Goal: Task Accomplishment & Management: Complete application form

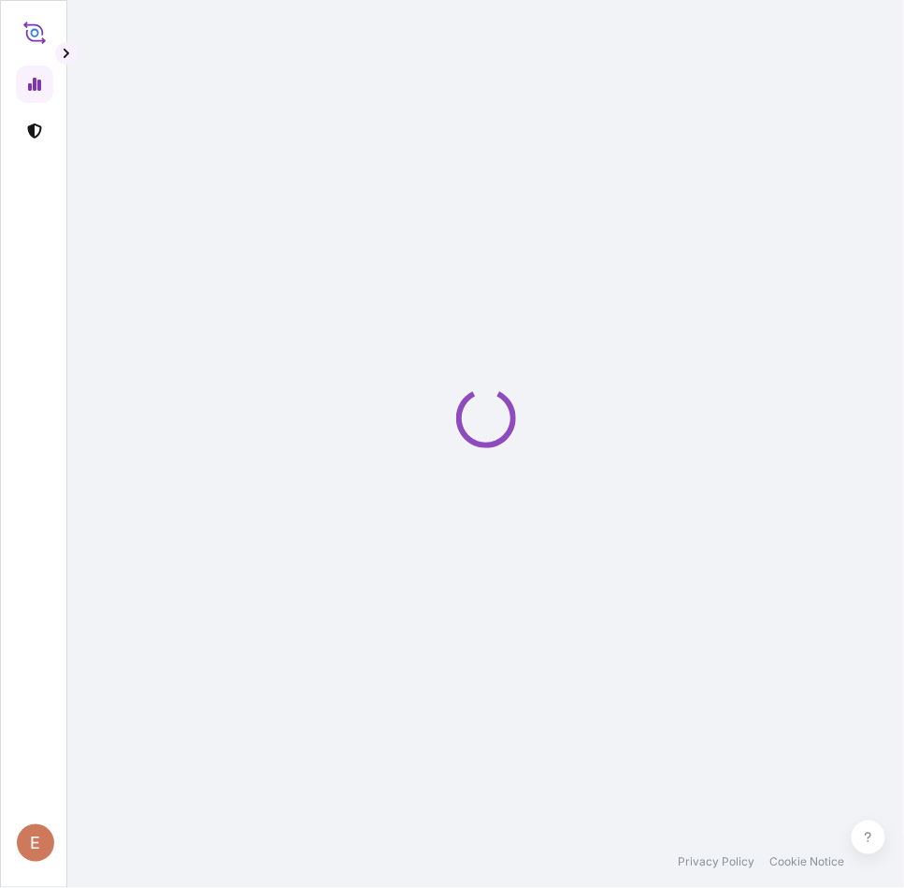
select select "2025"
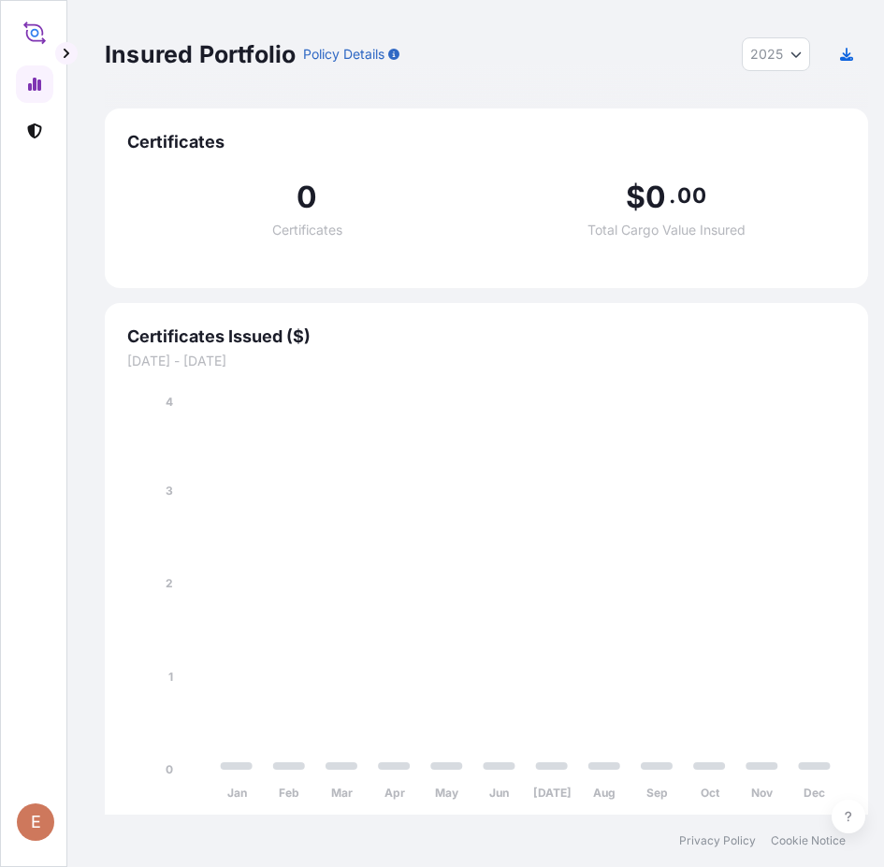
click at [51, 140] on link at bounding box center [34, 130] width 37 height 37
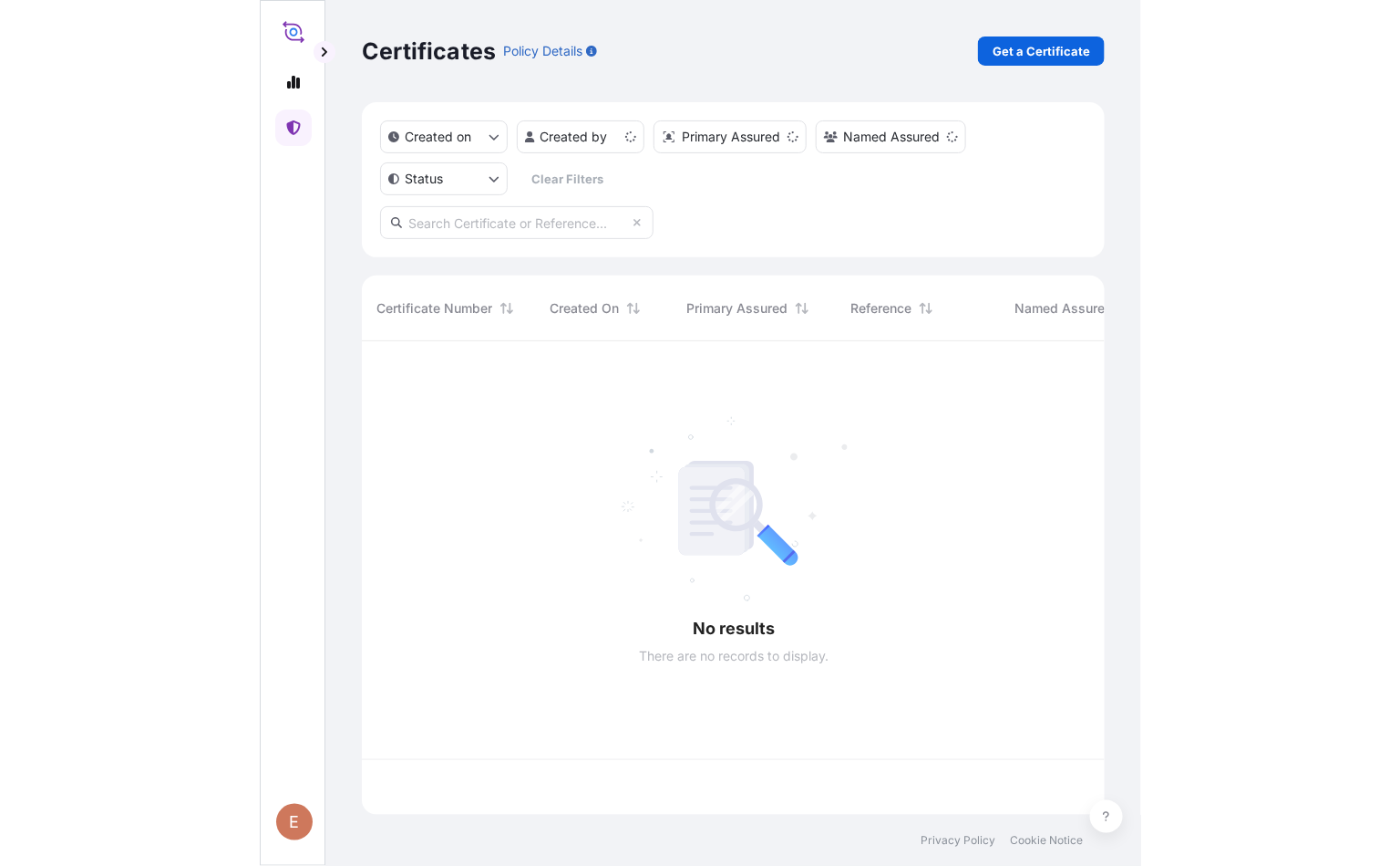
scroll to position [463, 722]
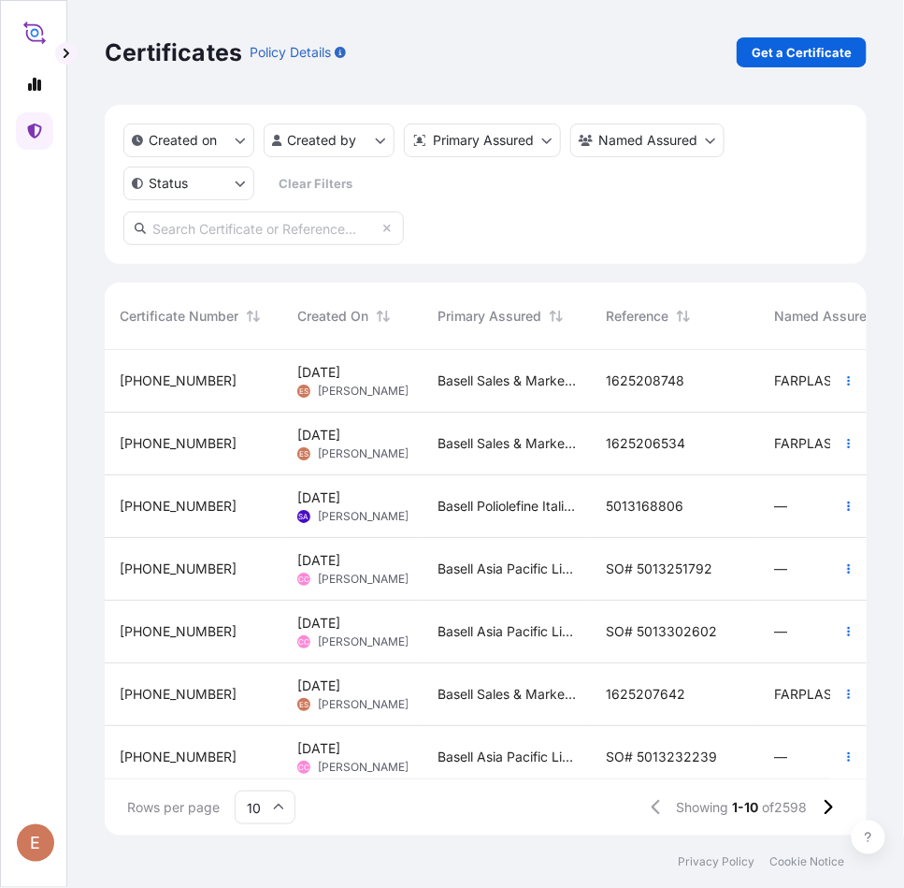
click at [340, 380] on span "[DATE]" at bounding box center [318, 372] width 43 height 19
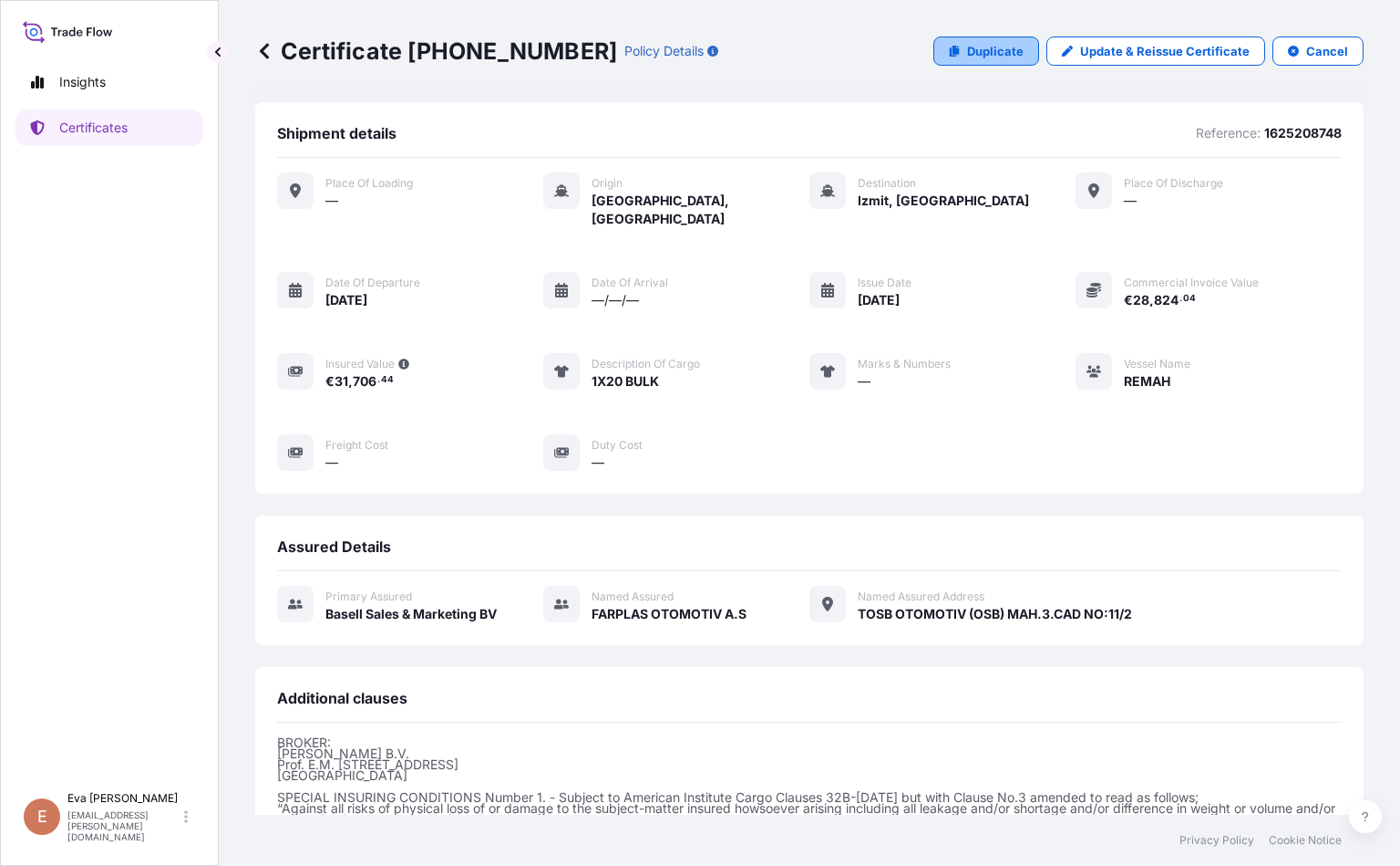
click at [880, 56] on p "Duplicate" at bounding box center [995, 51] width 57 height 19
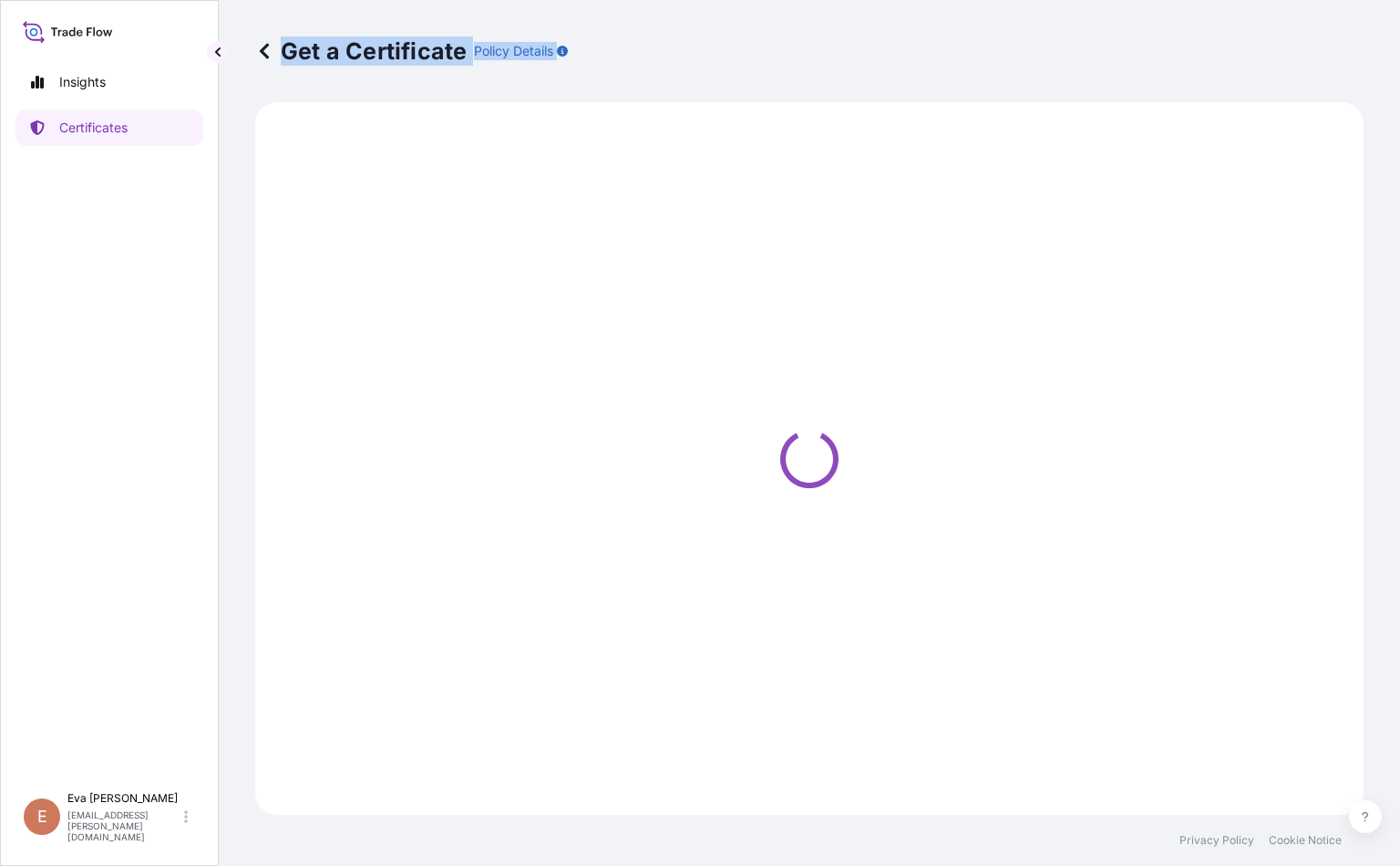
click at [880, 56] on div "Get a Certificate Policy Details" at bounding box center [809, 51] width 1108 height 29
select select "Sea"
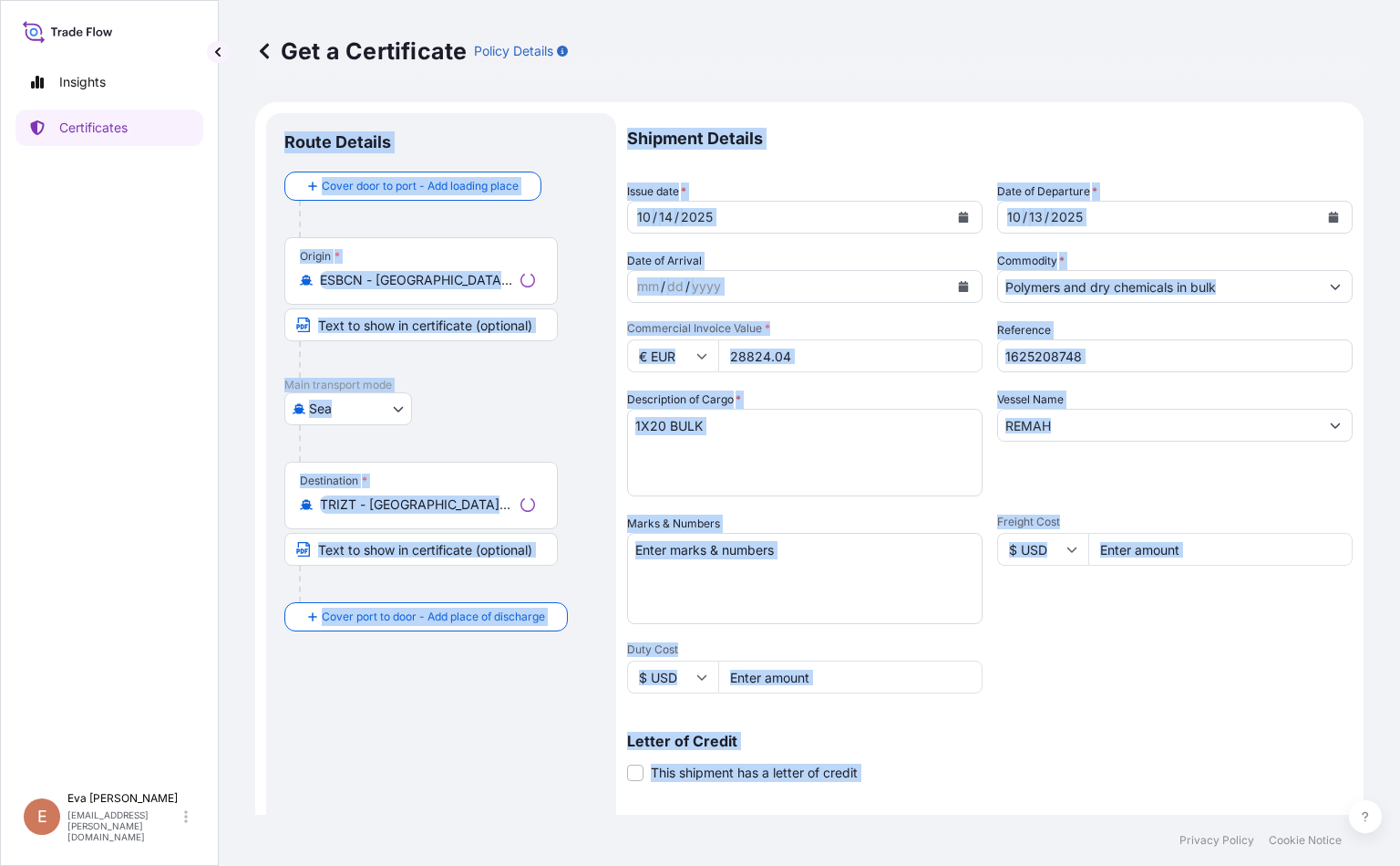
select select "32164"
click at [880, 94] on div "Get a Certificate Policy Details" at bounding box center [809, 51] width 1108 height 102
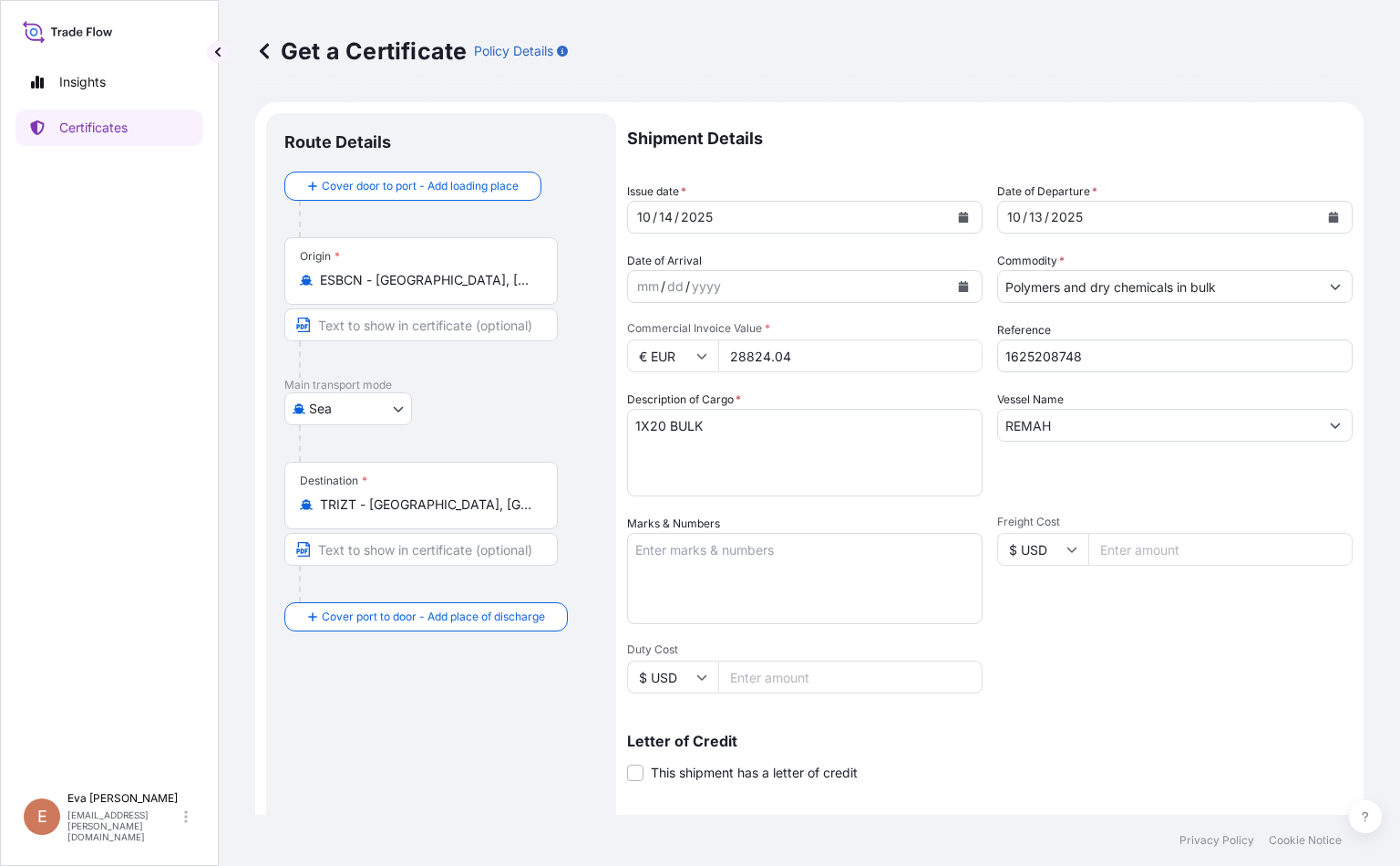
click at [455, 512] on input "TRIZT - [GEOGRAPHIC_DATA], [GEOGRAPHIC_DATA]" at bounding box center [427, 504] width 215 height 19
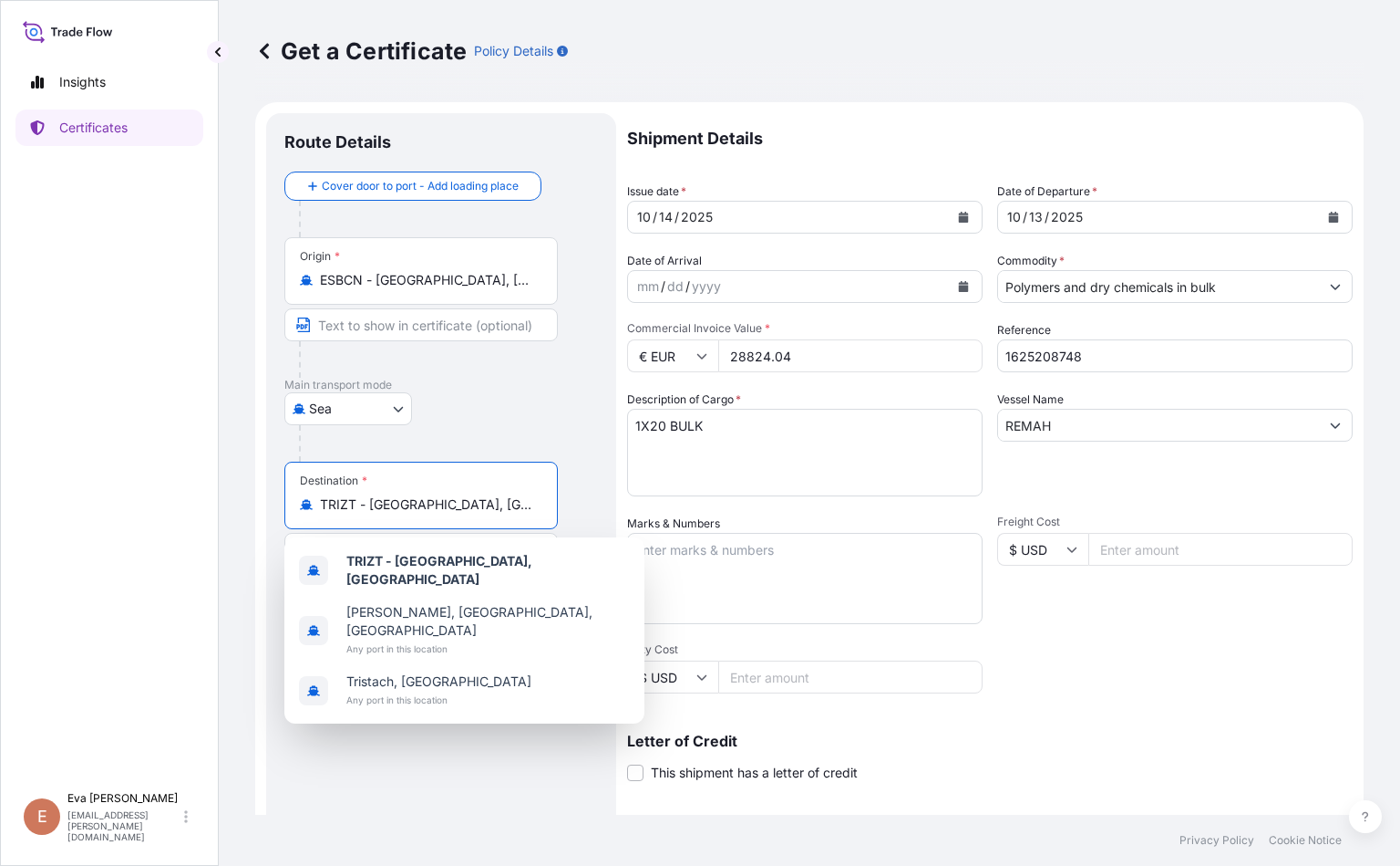
drag, startPoint x: 457, startPoint y: 512, endPoint x: 33, endPoint y: 457, distance: 427.6
click at [33, 457] on div "Insights Certificates E [PERSON_NAME] [PERSON_NAME][EMAIL_ADDRESS][PERSON_NAME]…" at bounding box center [700, 433] width 1400 height 866
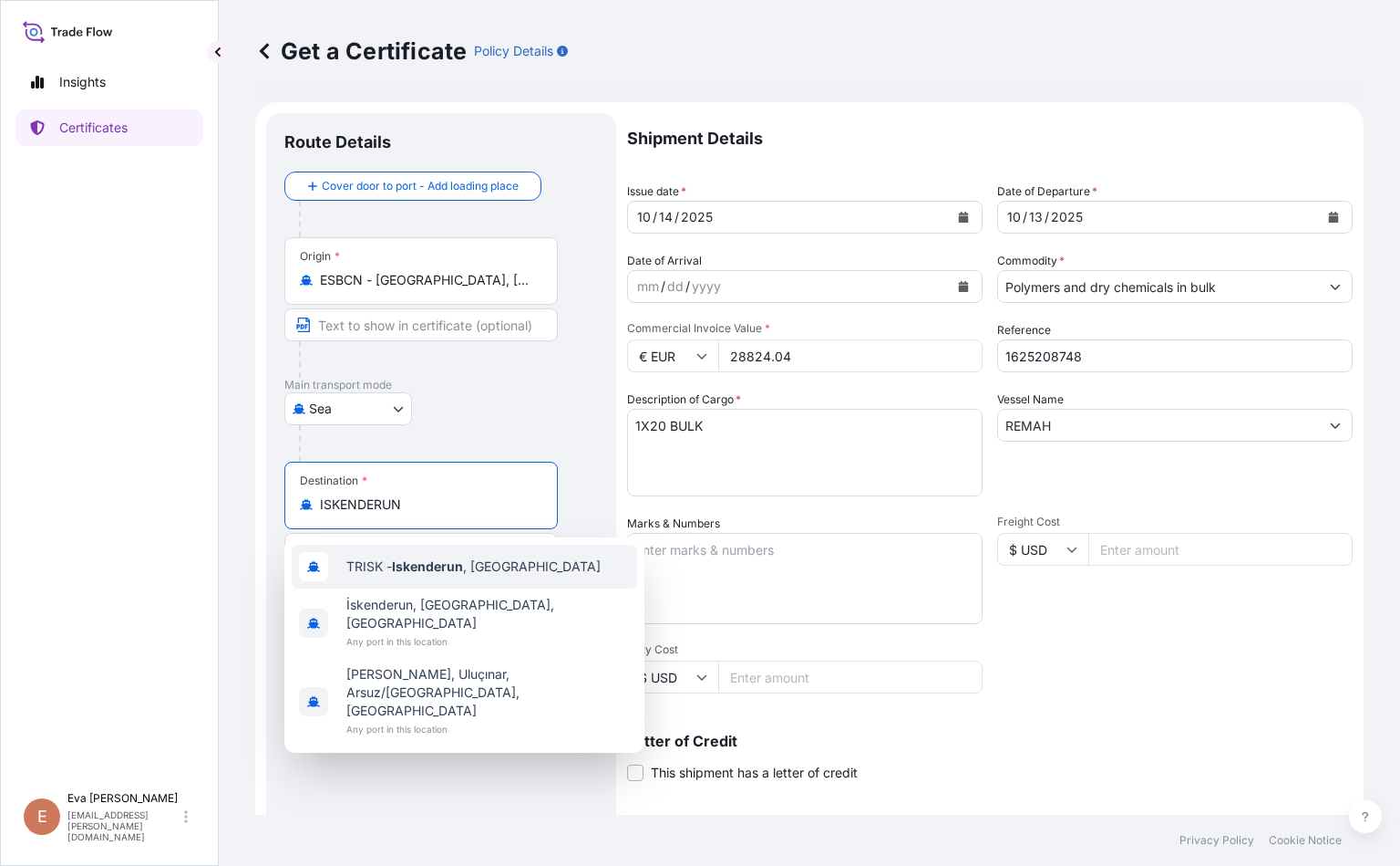
click at [391, 559] on span "TRISK - Iskenderun , [GEOGRAPHIC_DATA]" at bounding box center [473, 566] width 254 height 19
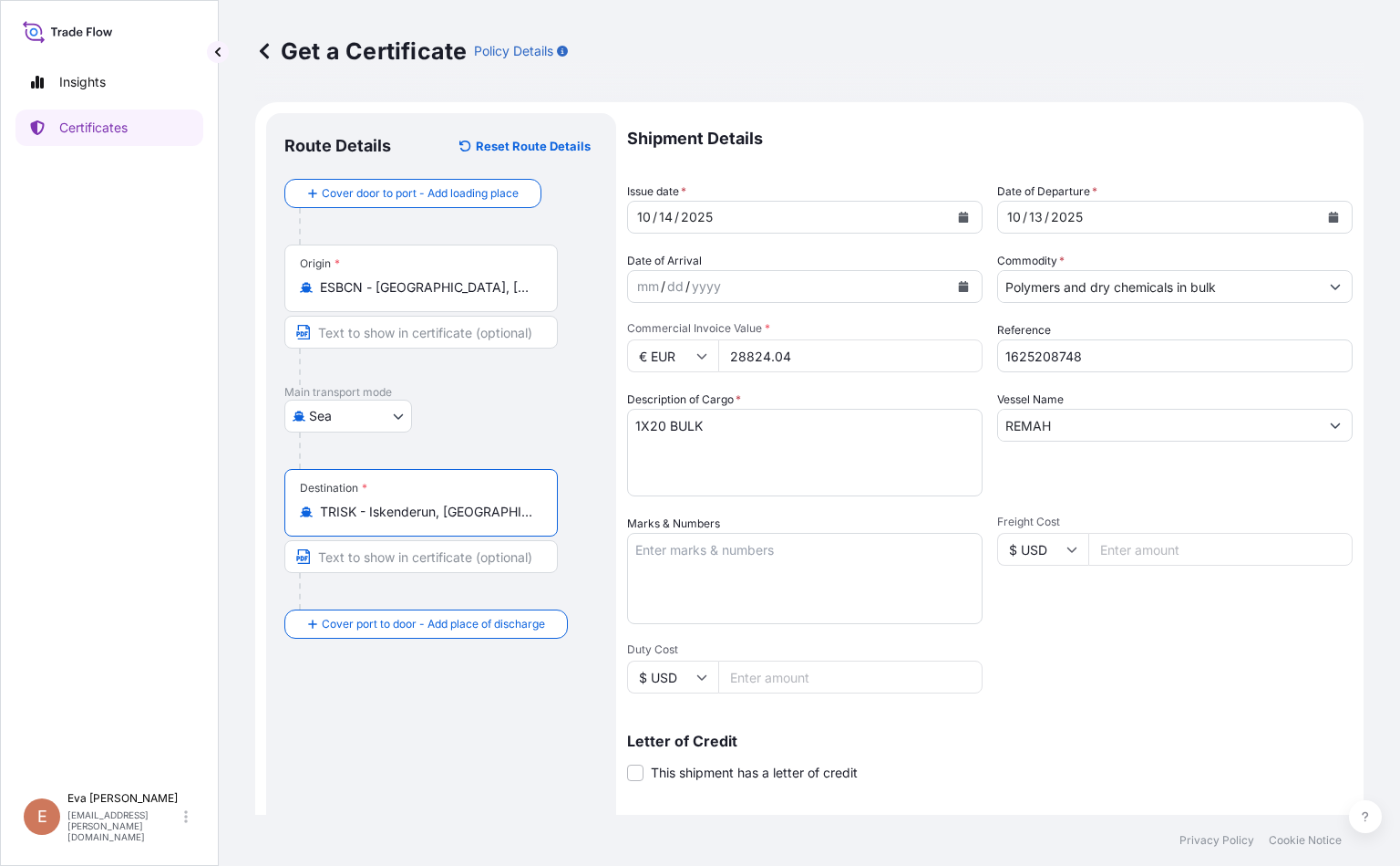
type input "TRISK - Iskenderun, [GEOGRAPHIC_DATA]"
drag, startPoint x: 718, startPoint y: 429, endPoint x: 135, endPoint y: 265, distance: 605.6
click at [135, 265] on div "Insights Certificates E [PERSON_NAME] [PERSON_NAME][EMAIL_ADDRESS][PERSON_NAME]…" at bounding box center [700, 433] width 1400 height 866
type textarea "10x40'"
drag, startPoint x: 860, startPoint y: 362, endPoint x: 414, endPoint y: 296, distance: 450.9
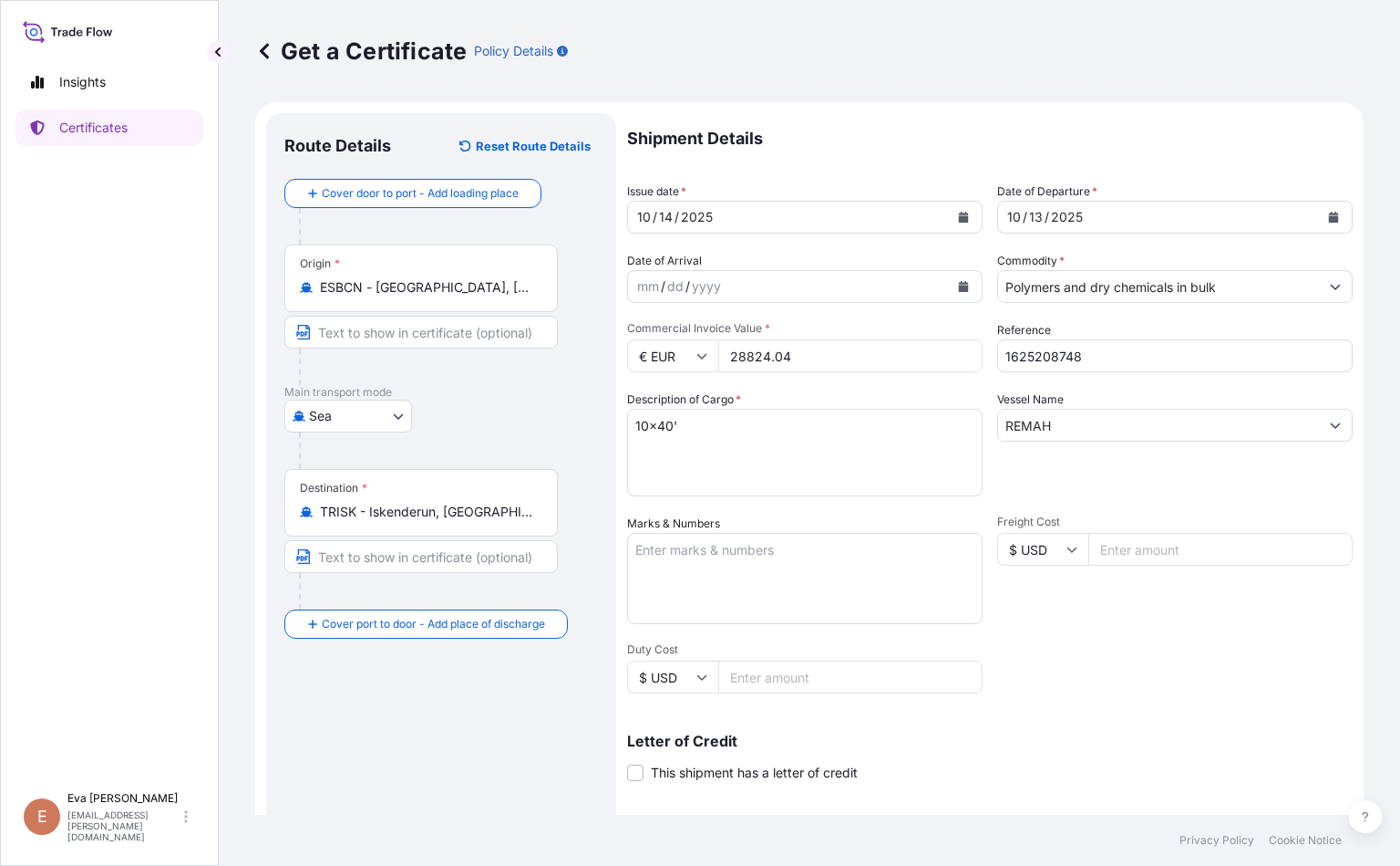
click at [414, 296] on form "Route Details Reset Route Details Cover door to port - Add loading place Place …" at bounding box center [809, 573] width 1108 height 942
type input "28824.04"
click at [880, 216] on icon "Calendar" at bounding box center [964, 216] width 10 height 11
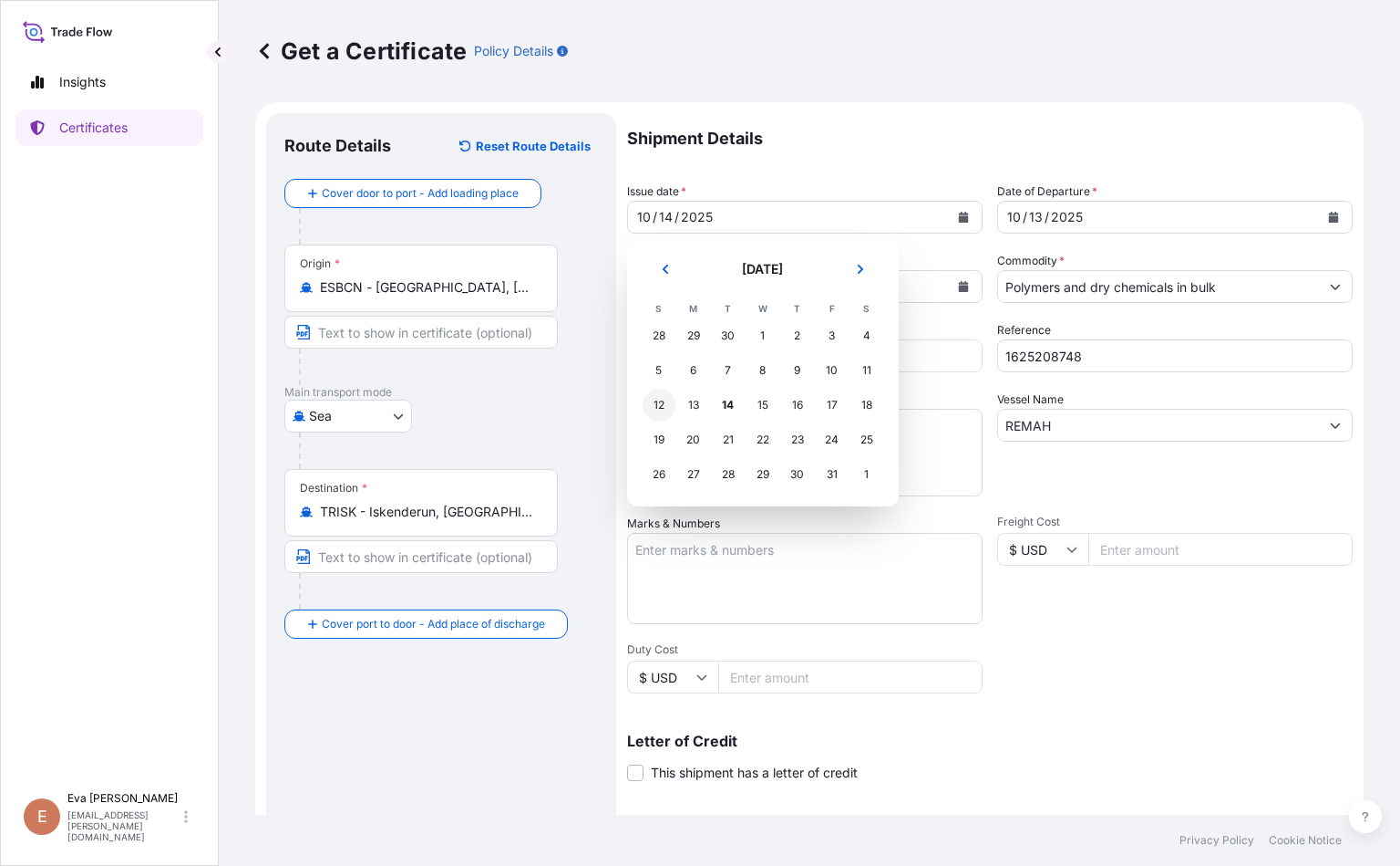
click at [659, 401] on div "12" at bounding box center [659, 405] width 33 height 33
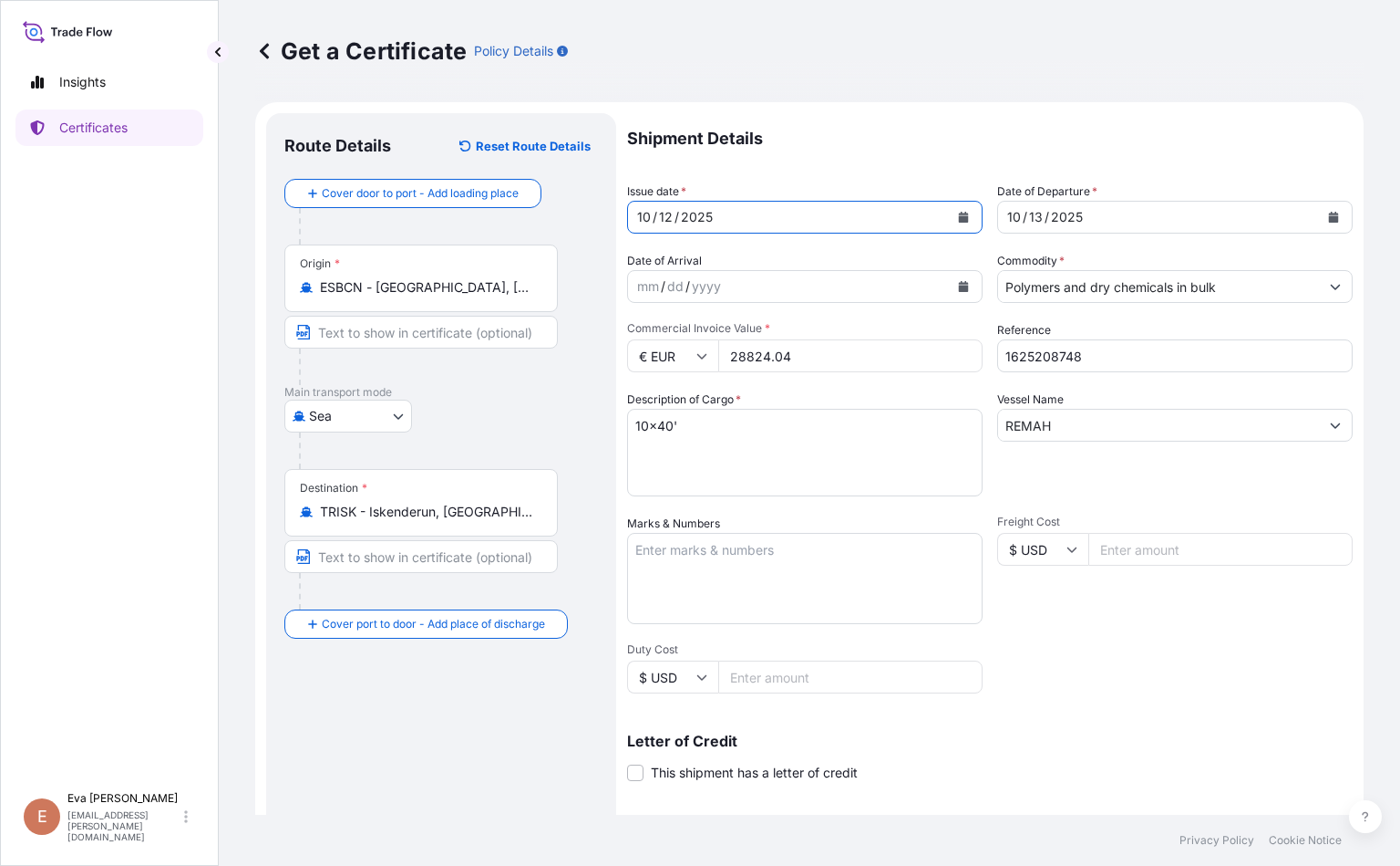
click at [880, 216] on div "[DATE]" at bounding box center [1158, 217] width 321 height 33
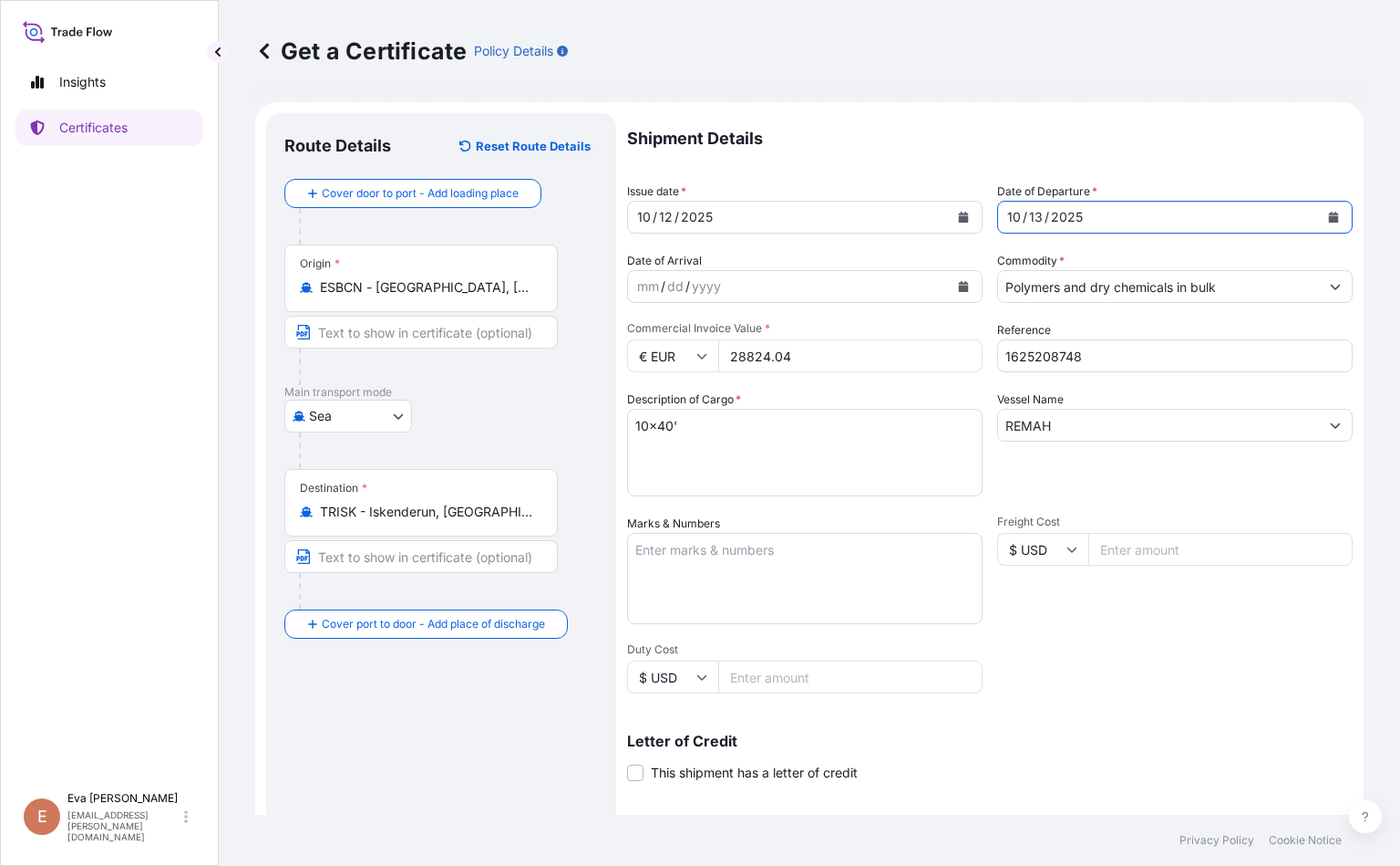
click at [880, 218] on icon "Calendar" at bounding box center [1334, 216] width 11 height 11
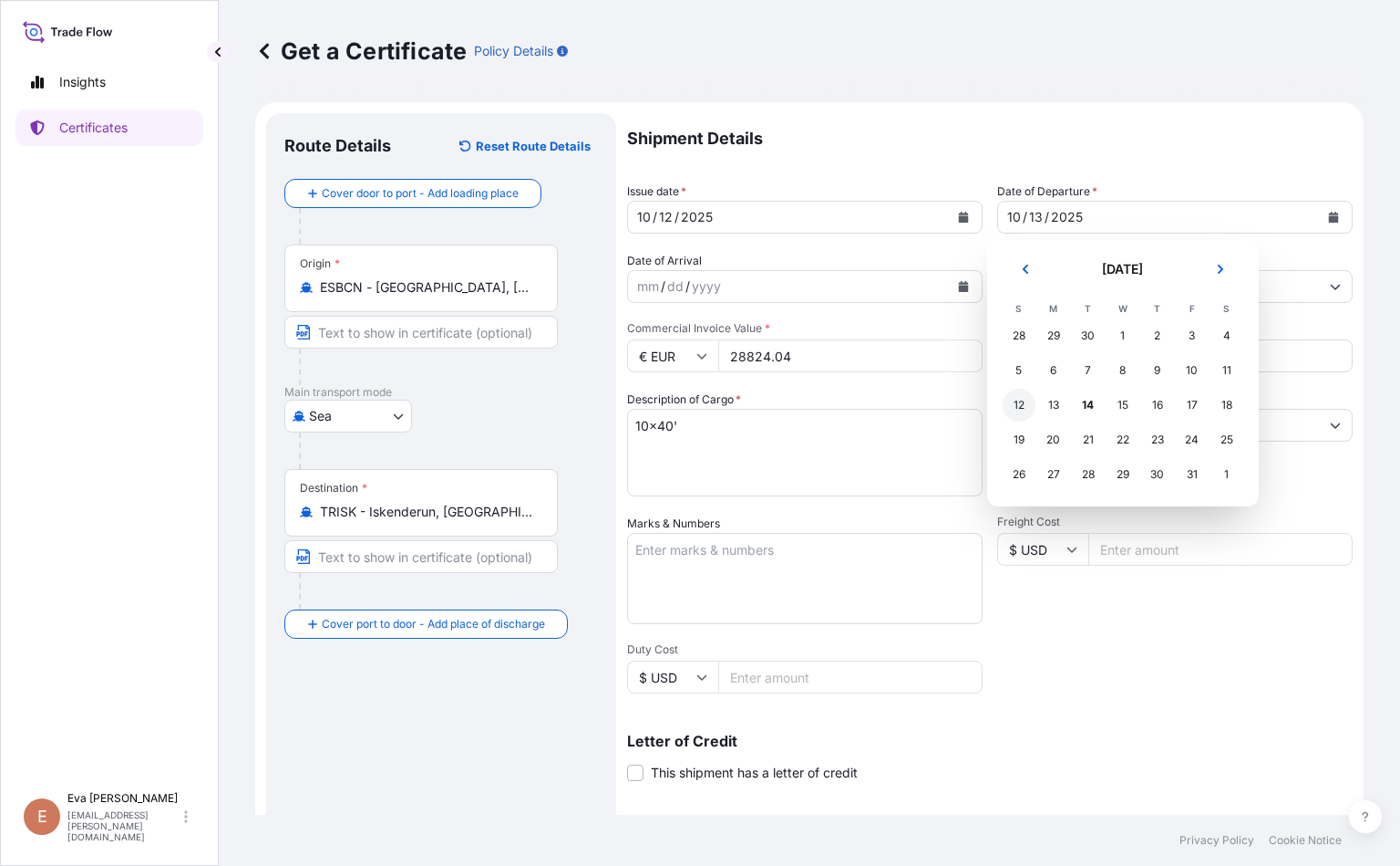
click at [880, 408] on div "12" at bounding box center [1020, 405] width 33 height 33
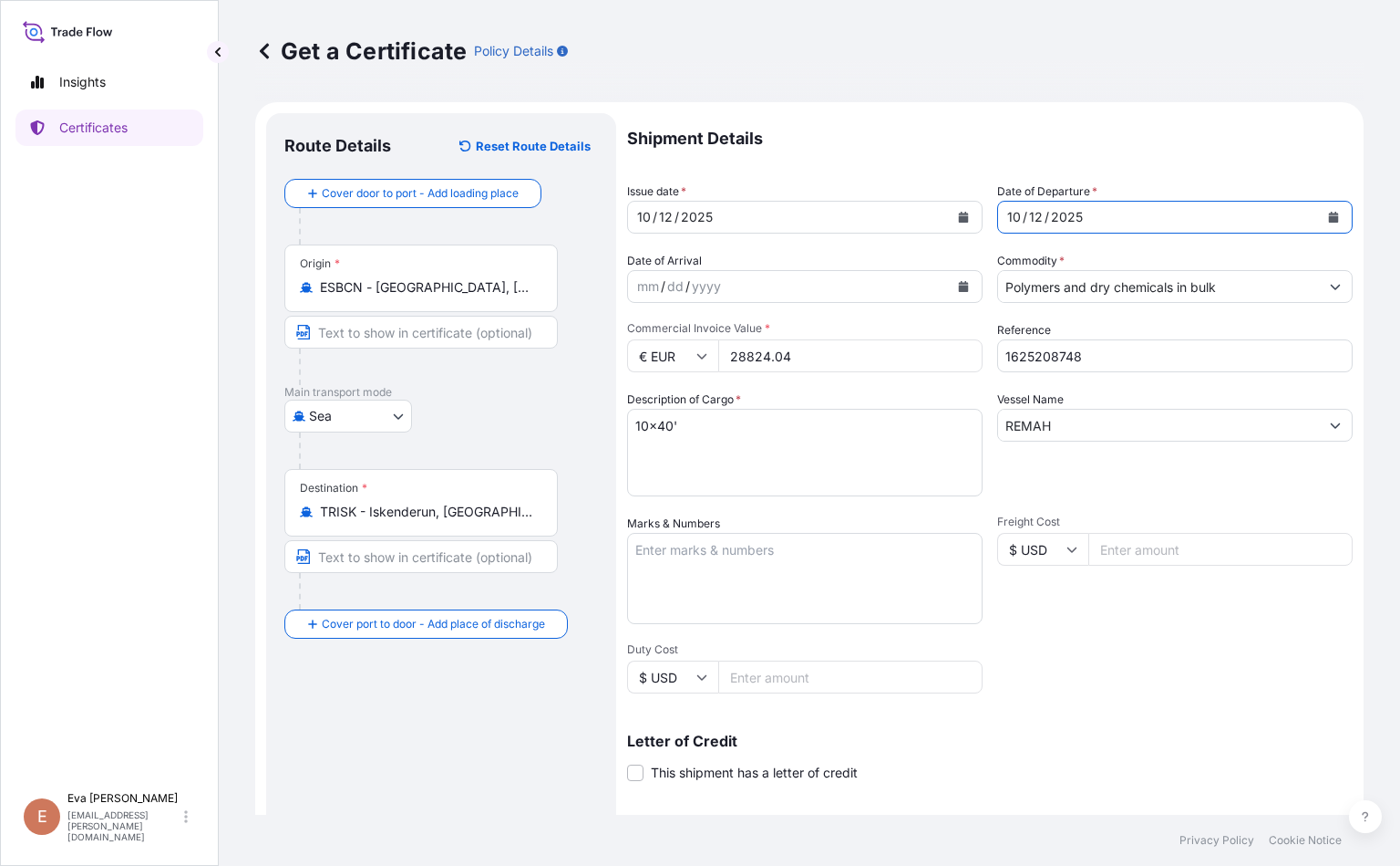
click at [880, 288] on input "Polymers and dry chemicals in bulk" at bounding box center [1158, 287] width 321 height 33
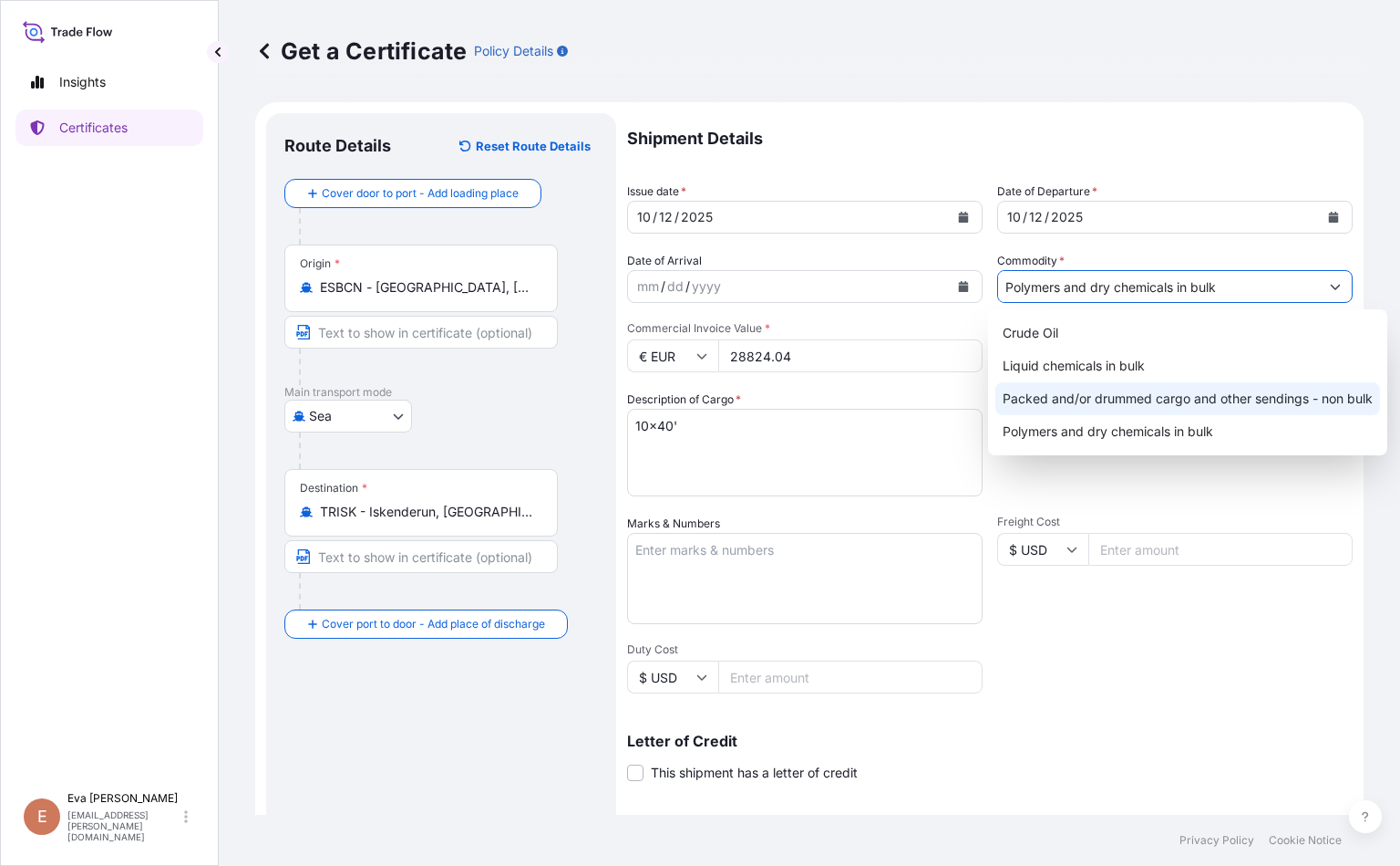
click at [880, 406] on div "Packed and/or drummed cargo and other sendings - non bulk" at bounding box center [1187, 399] width 385 height 33
type input "Packed and/or drummed cargo and other sendings - non bulk"
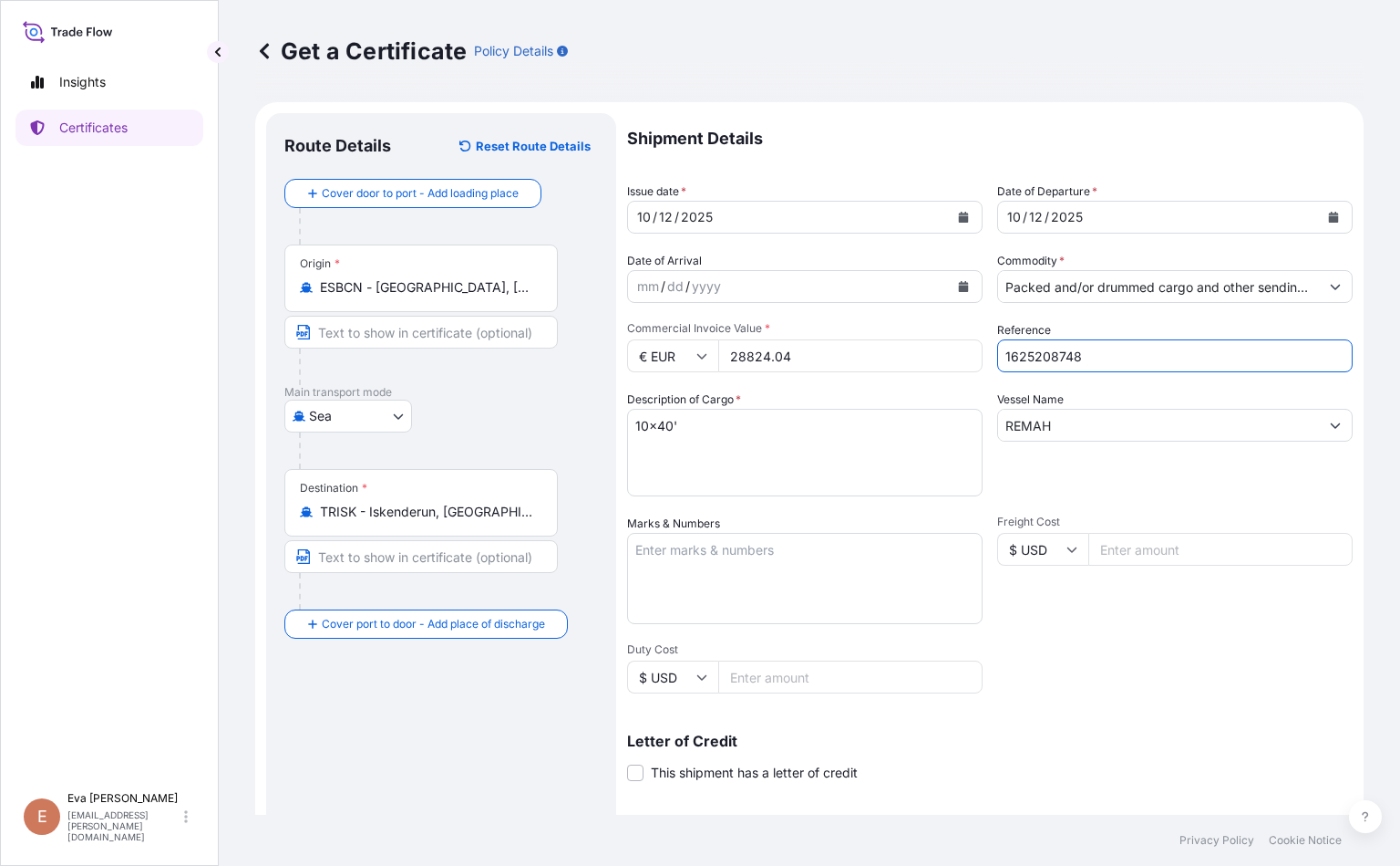
click at [880, 356] on input "1625208748" at bounding box center [1175, 356] width 356 height 33
type input "1625207012"
drag, startPoint x: 1045, startPoint y: 496, endPoint x: 1042, endPoint y: 477, distance: 19.2
click at [880, 496] on div "Shipment Details Issue date * [DATE] Date of Departure * [DATE] Date of Arrival…" at bounding box center [990, 547] width 725 height 869
drag, startPoint x: 1056, startPoint y: 428, endPoint x: 859, endPoint y: 411, distance: 197.7
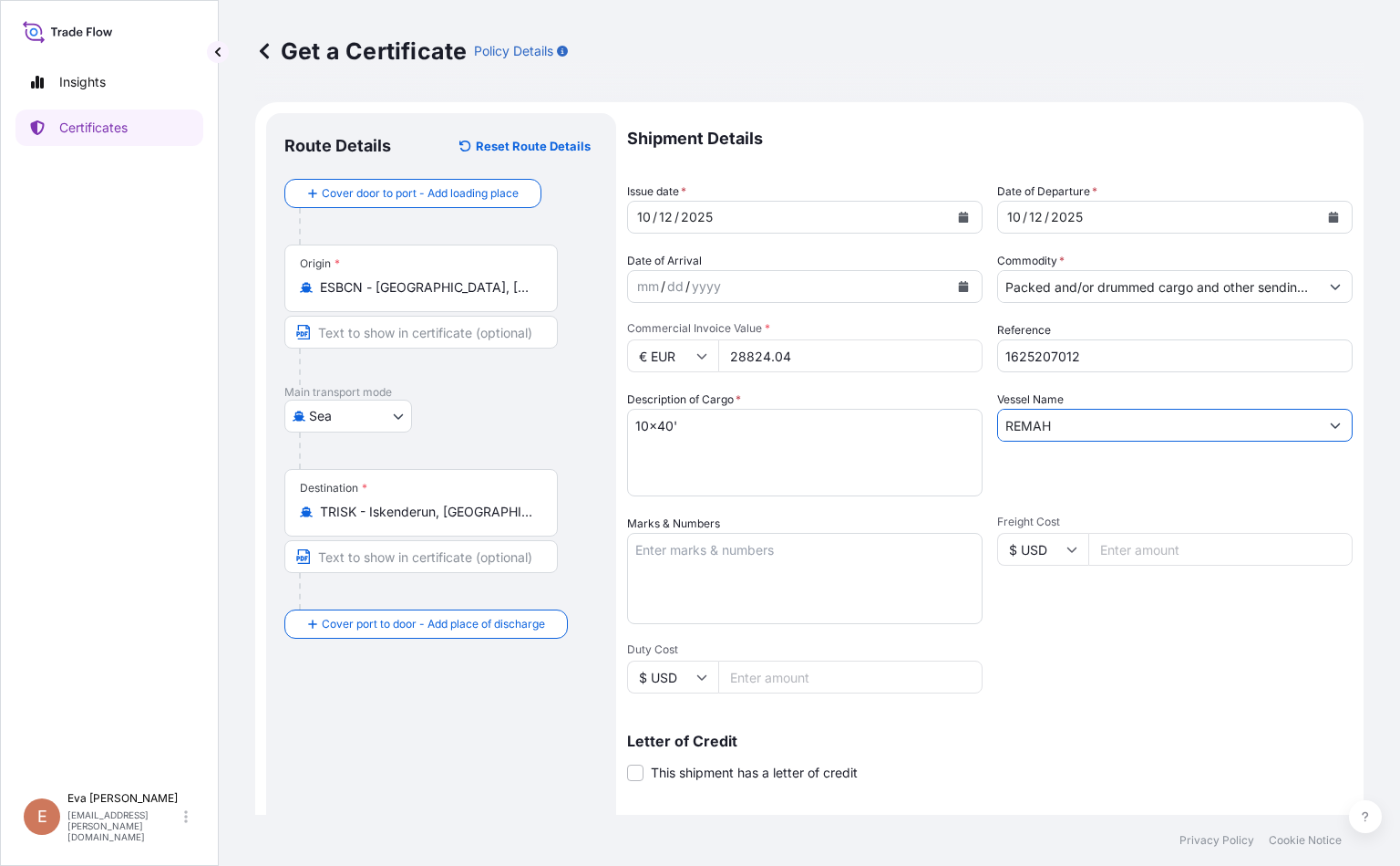
click at [859, 411] on div "Shipment Details Issue date * [DATE] Date of Departure * [DATE] Date of Arrival…" at bounding box center [990, 547] width 725 height 869
type input "[PERSON_NAME]"
drag, startPoint x: 821, startPoint y: 345, endPoint x: 696, endPoint y: 343, distance: 125.0
click at [696, 343] on div "€ EUR 28824.04" at bounding box center [804, 356] width 356 height 33
type input "227700"
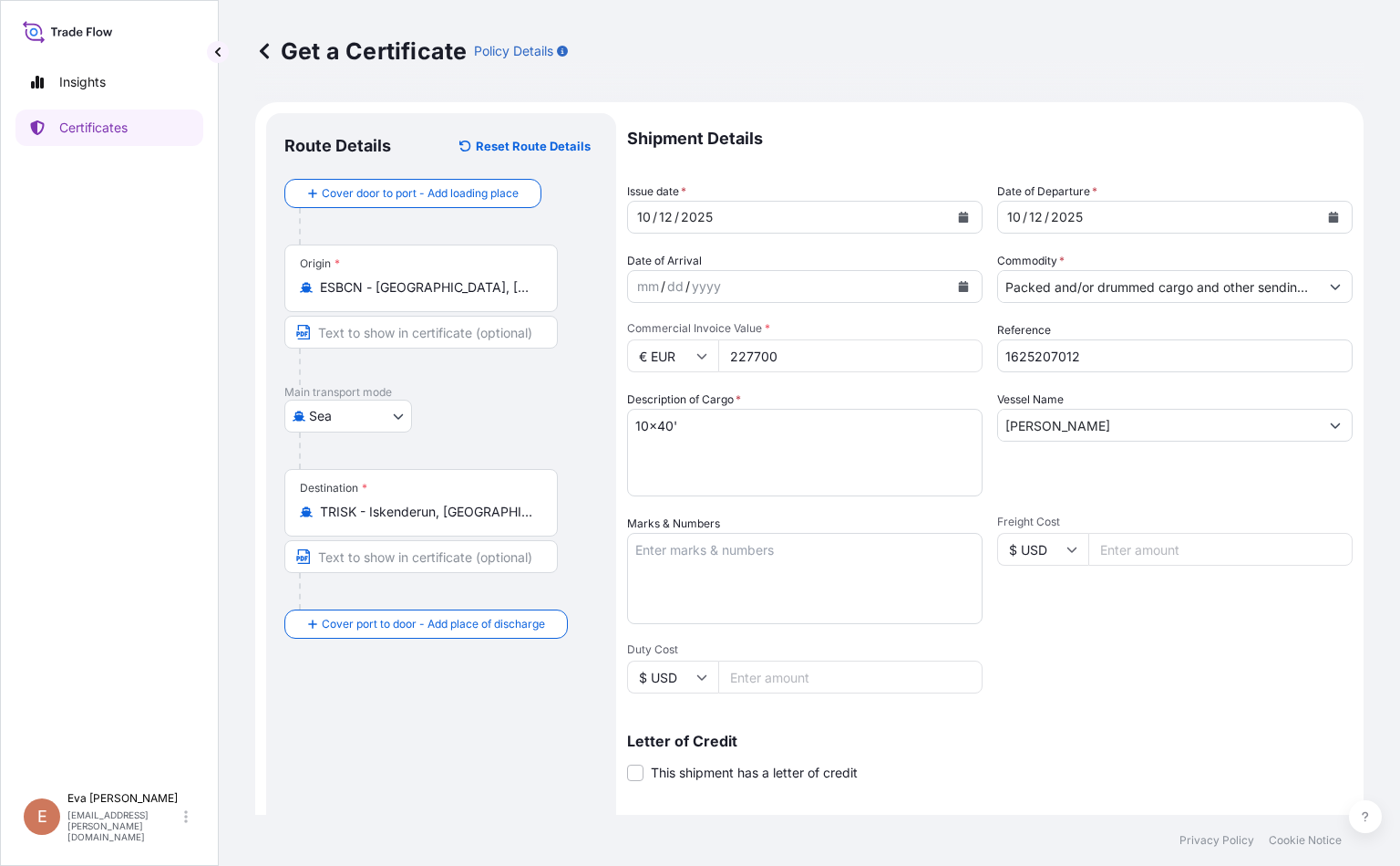
click at [880, 734] on p "Letter of Credit" at bounding box center [990, 740] width 725 height 15
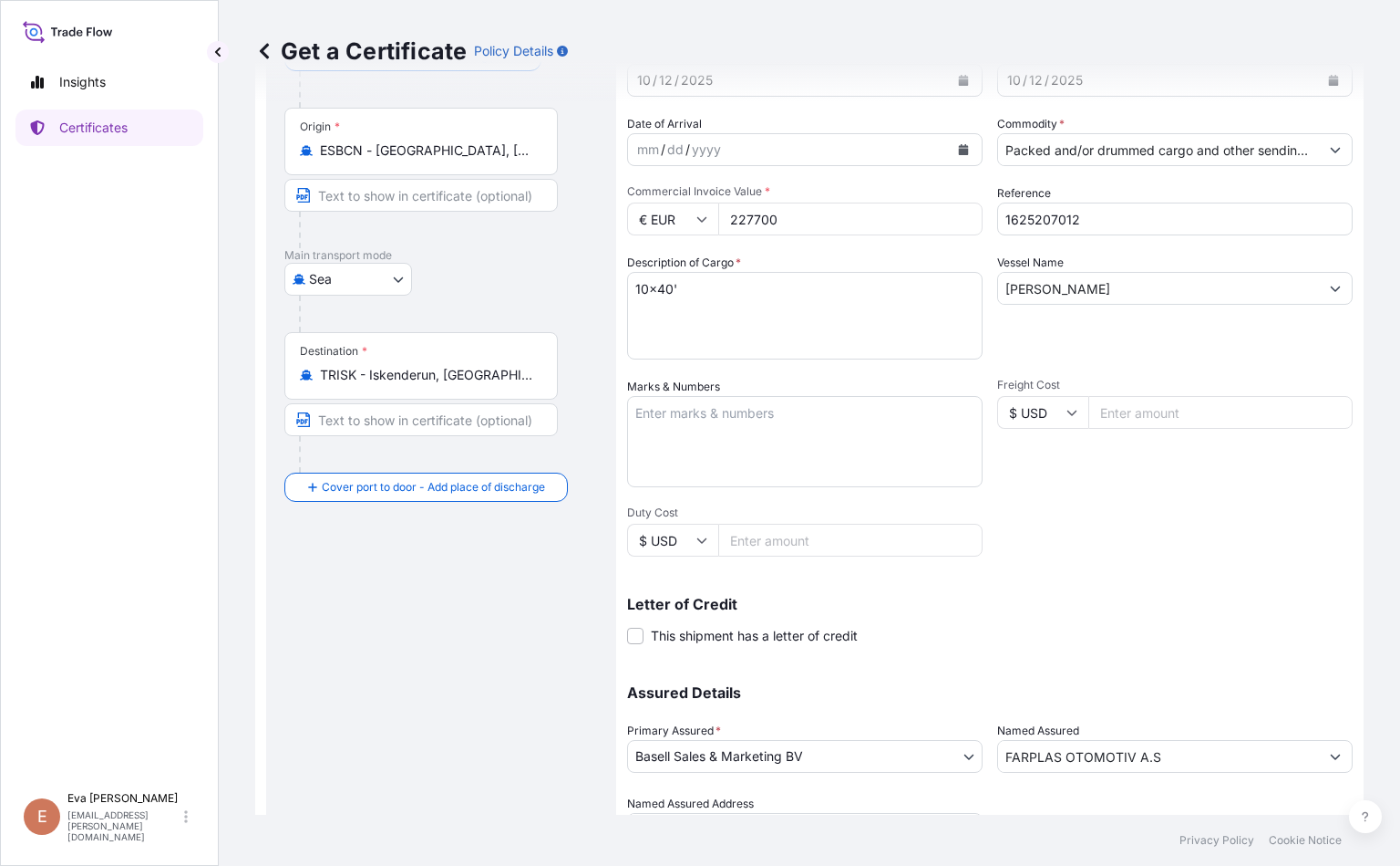
scroll to position [228, 0]
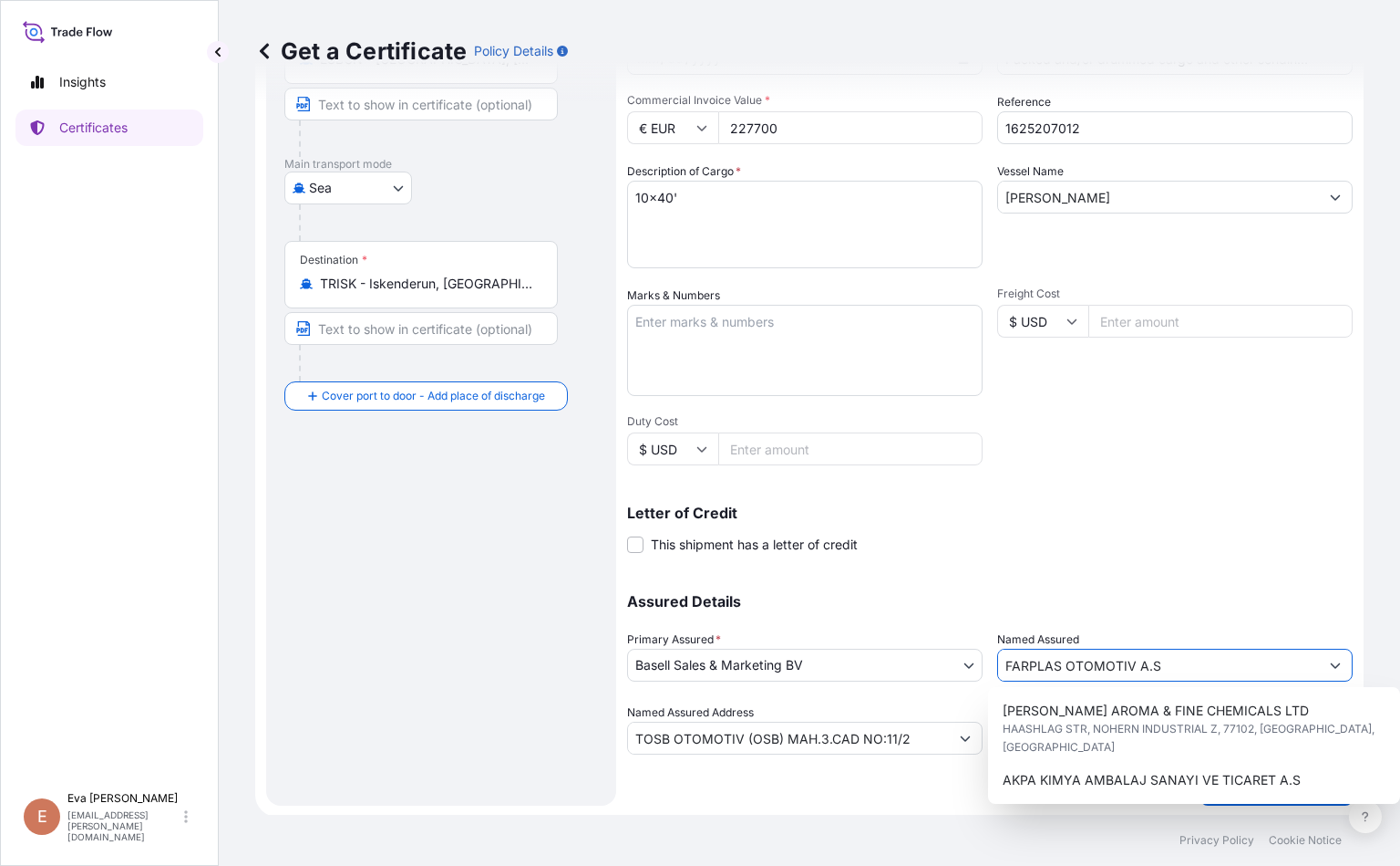
drag, startPoint x: 1225, startPoint y: 656, endPoint x: 651, endPoint y: 592, distance: 577.6
click at [651, 592] on div "Assured Details Primary Assured * Basell Sales & Marketing BV Basell Poliolefin…" at bounding box center [990, 662] width 725 height 182
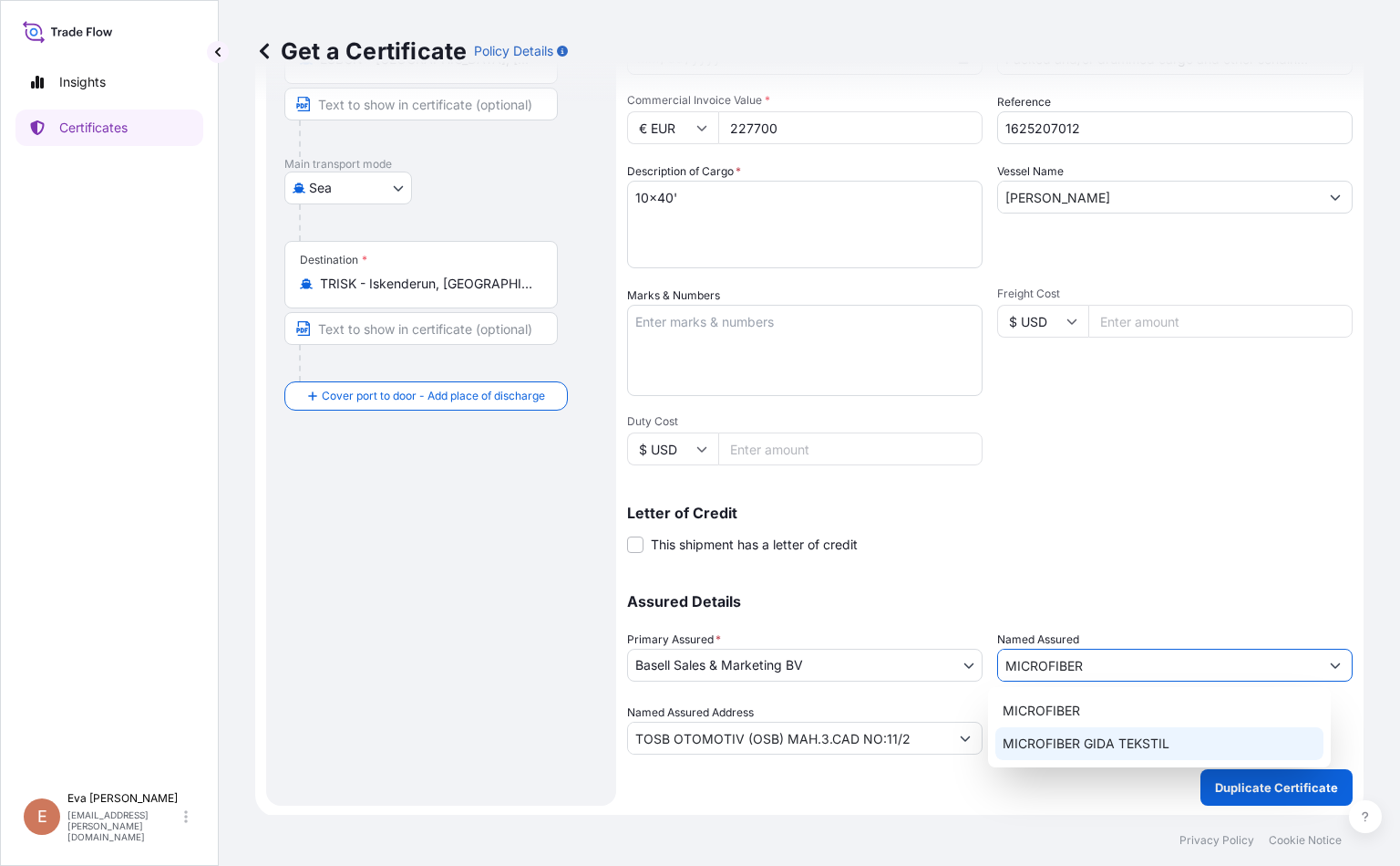
click at [880, 747] on span "MICROFIBER GIDA TEKSTIL" at bounding box center [1086, 743] width 167 height 19
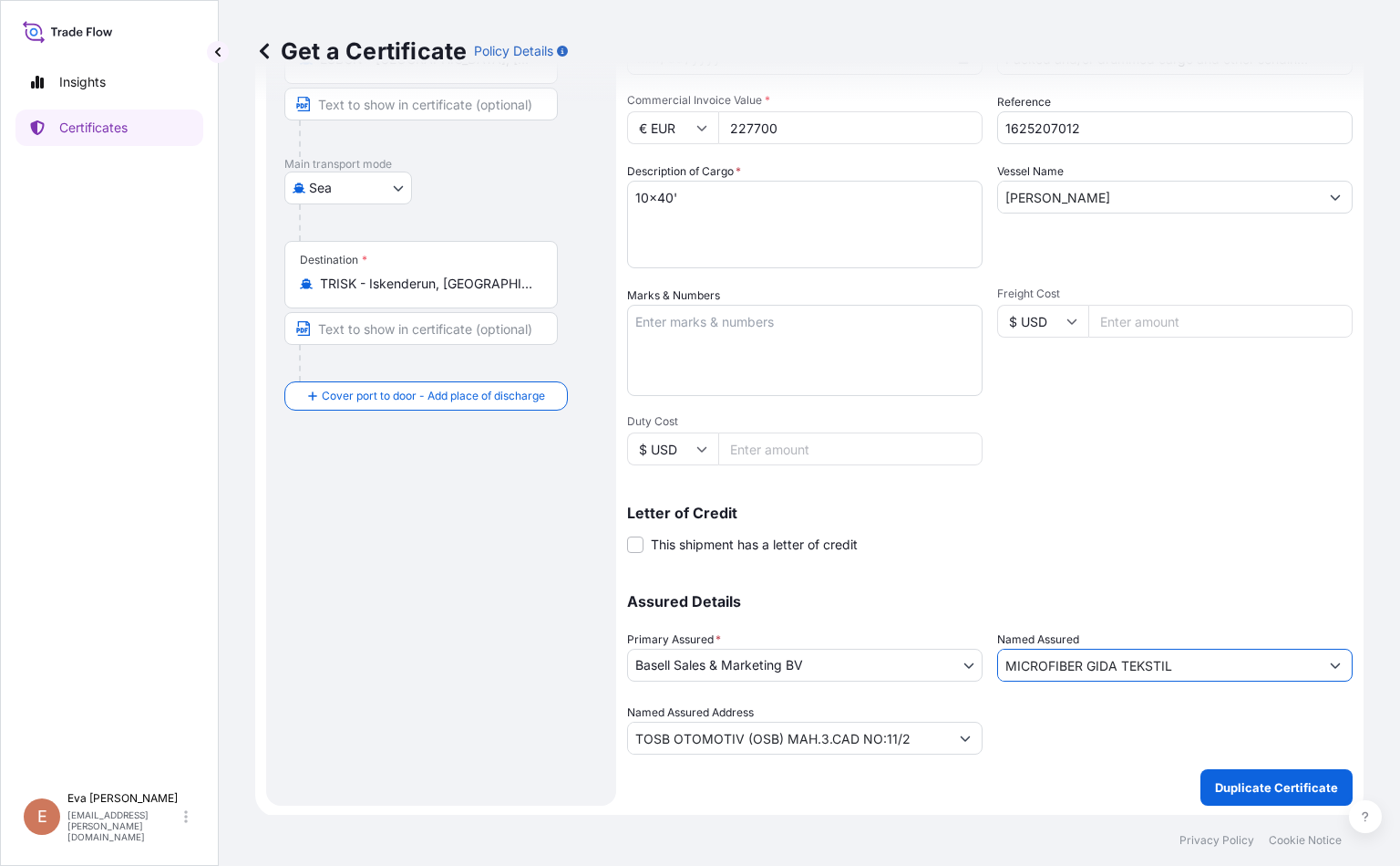
type input "MICROFIBER GIDA TEKSTIL"
drag, startPoint x: 914, startPoint y: 739, endPoint x: 422, endPoint y: 697, distance: 493.8
click at [422, 697] on form "Route Details Reset Route Details Cover door to port - Add loading place Place …" at bounding box center [809, 345] width 1108 height 942
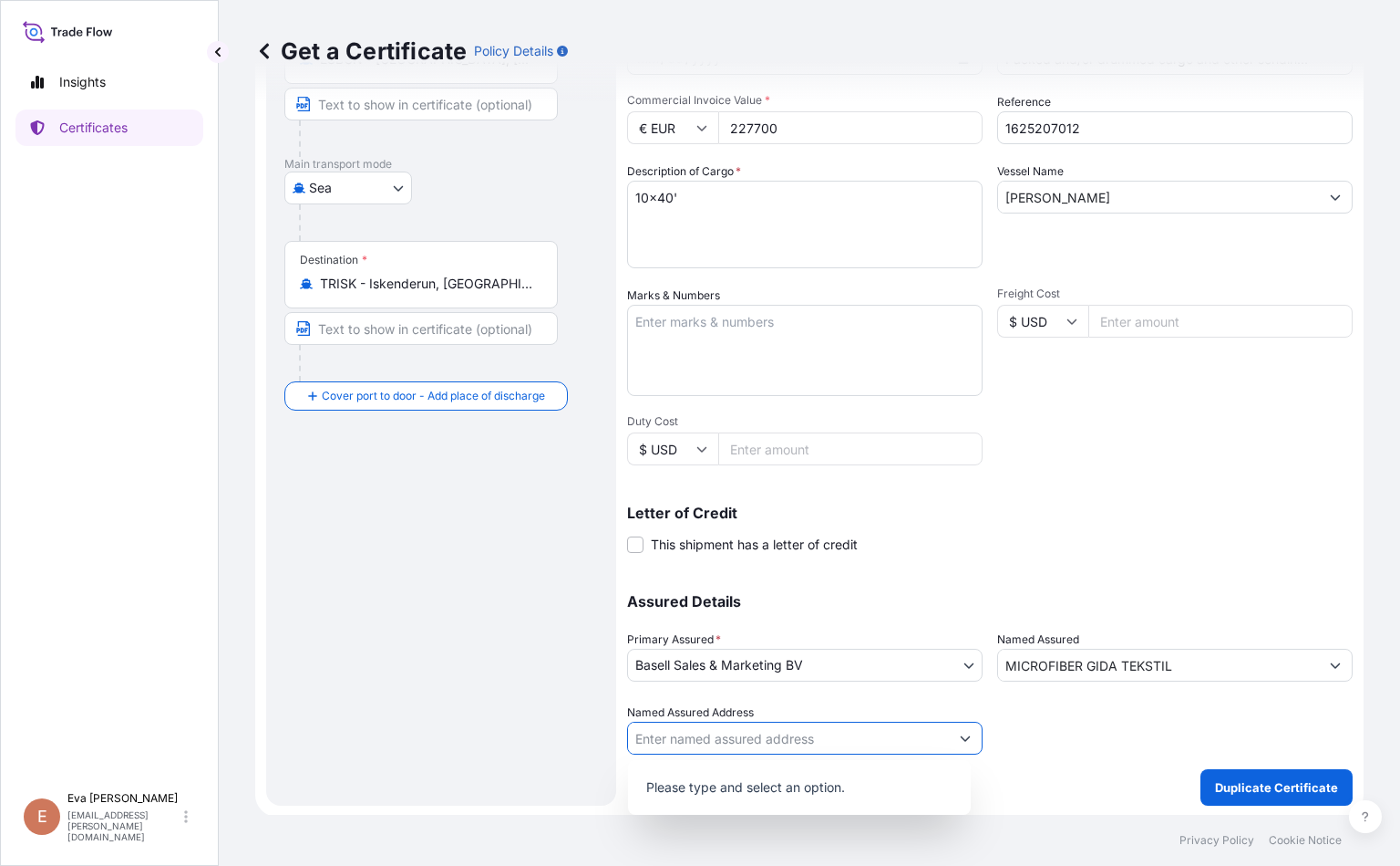
click at [880, 673] on input "MICROFIBER GIDA TEKSTIL" at bounding box center [1158, 665] width 321 height 33
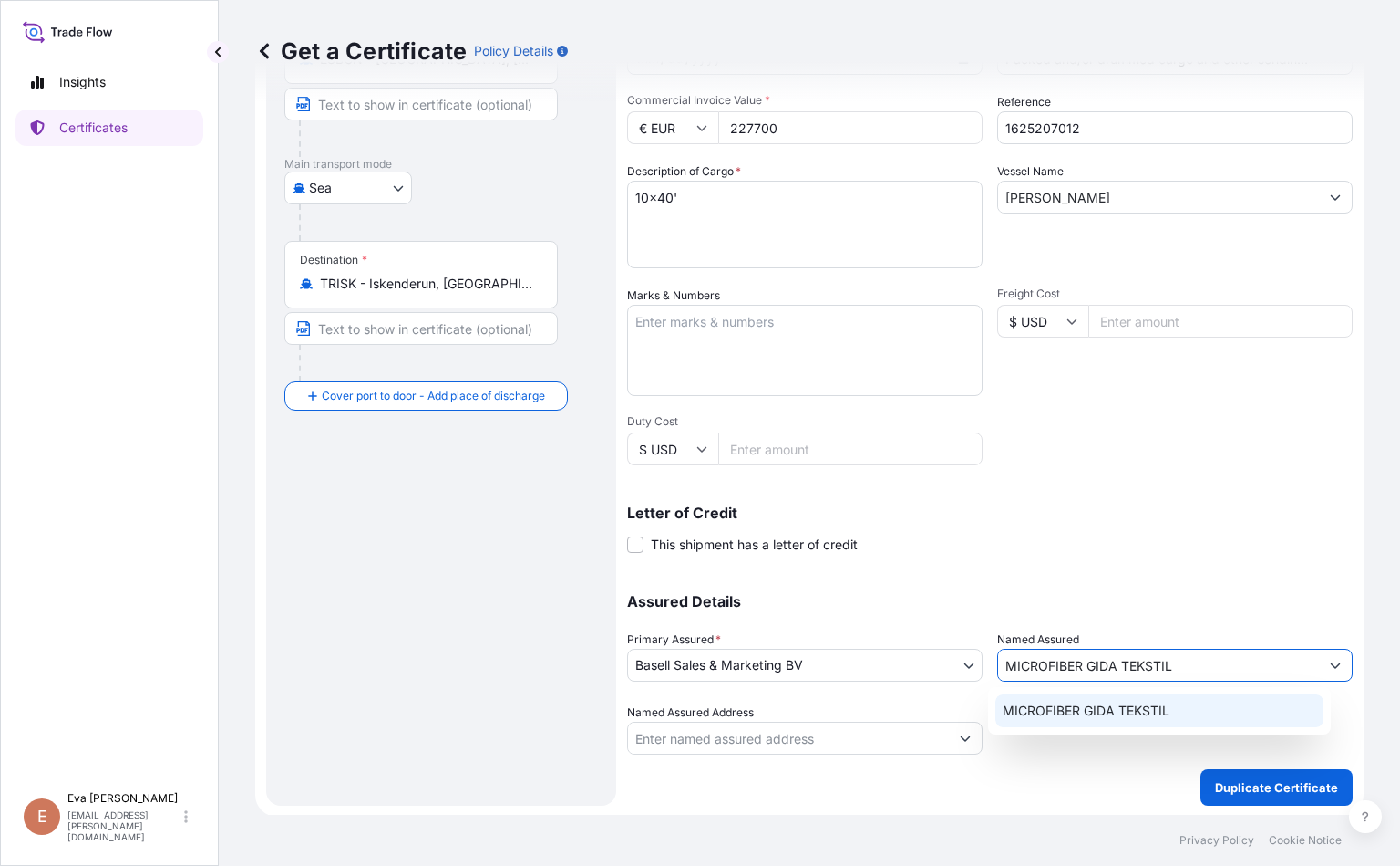
click at [880, 720] on div "MICROFIBER GIDA TEKSTIL" at bounding box center [1159, 711] width 329 height 33
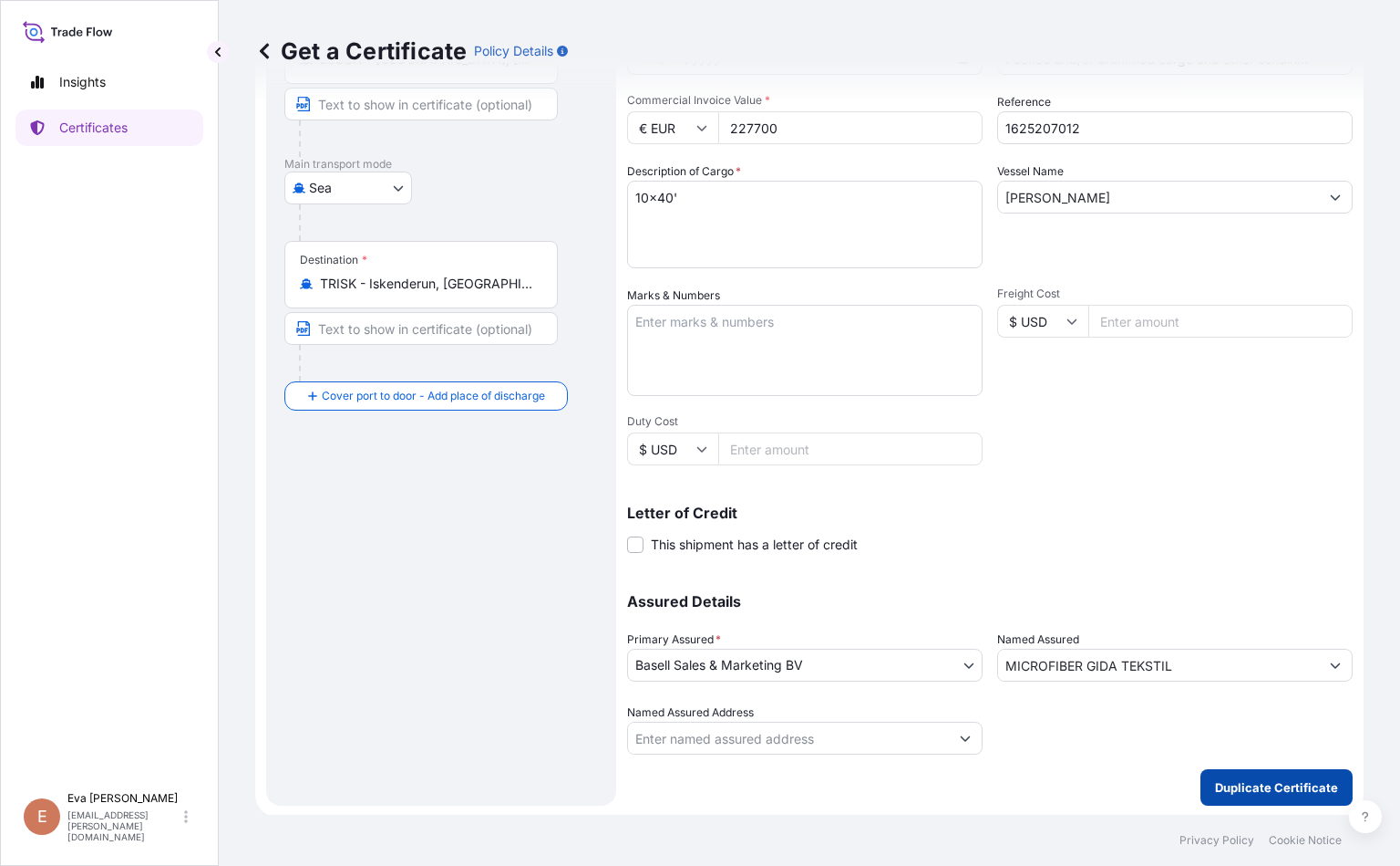
click at [880, 786] on p "Duplicate Certificate" at bounding box center [1277, 787] width 123 height 19
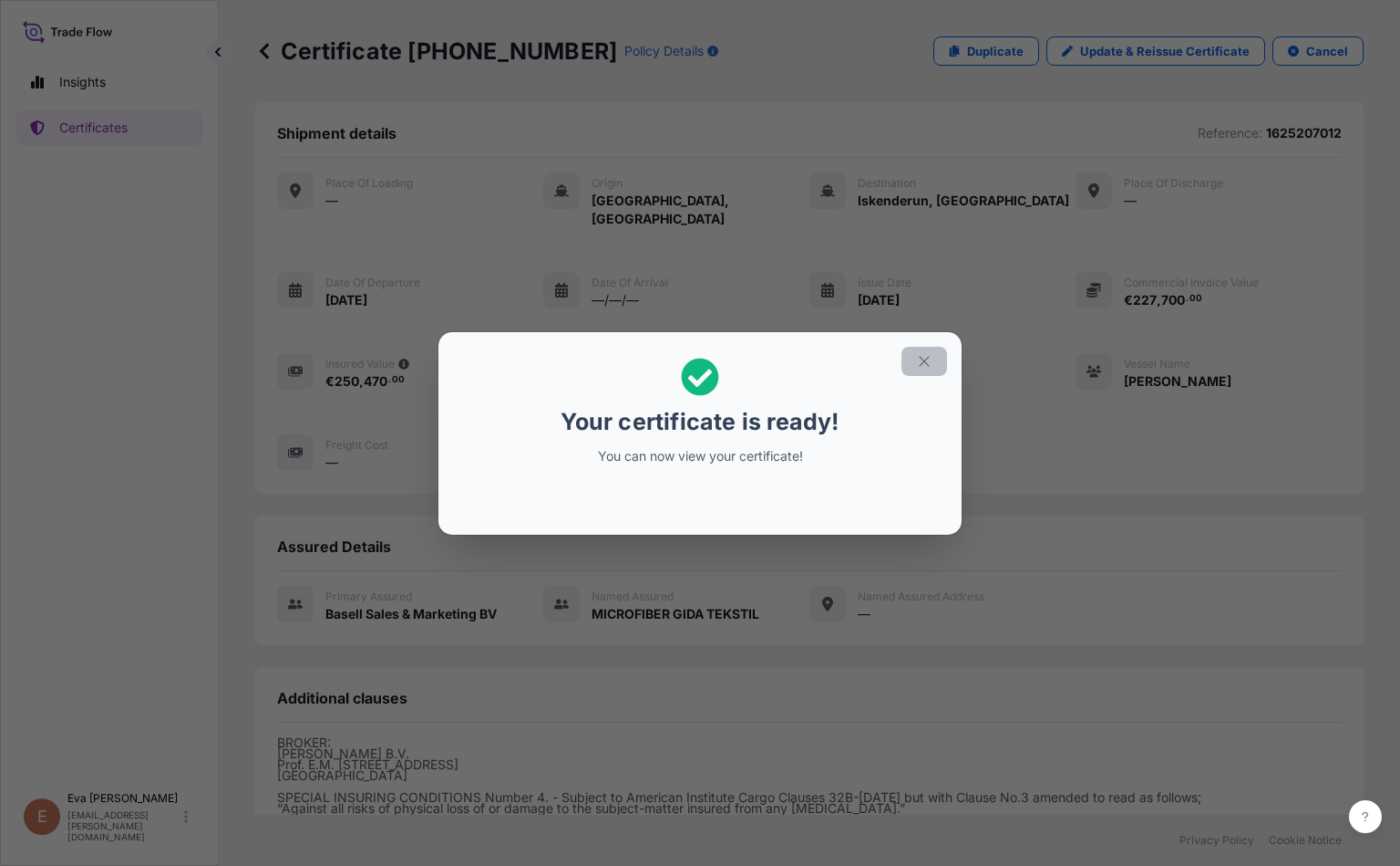
click at [880, 359] on icon "button" at bounding box center [924, 361] width 17 height 17
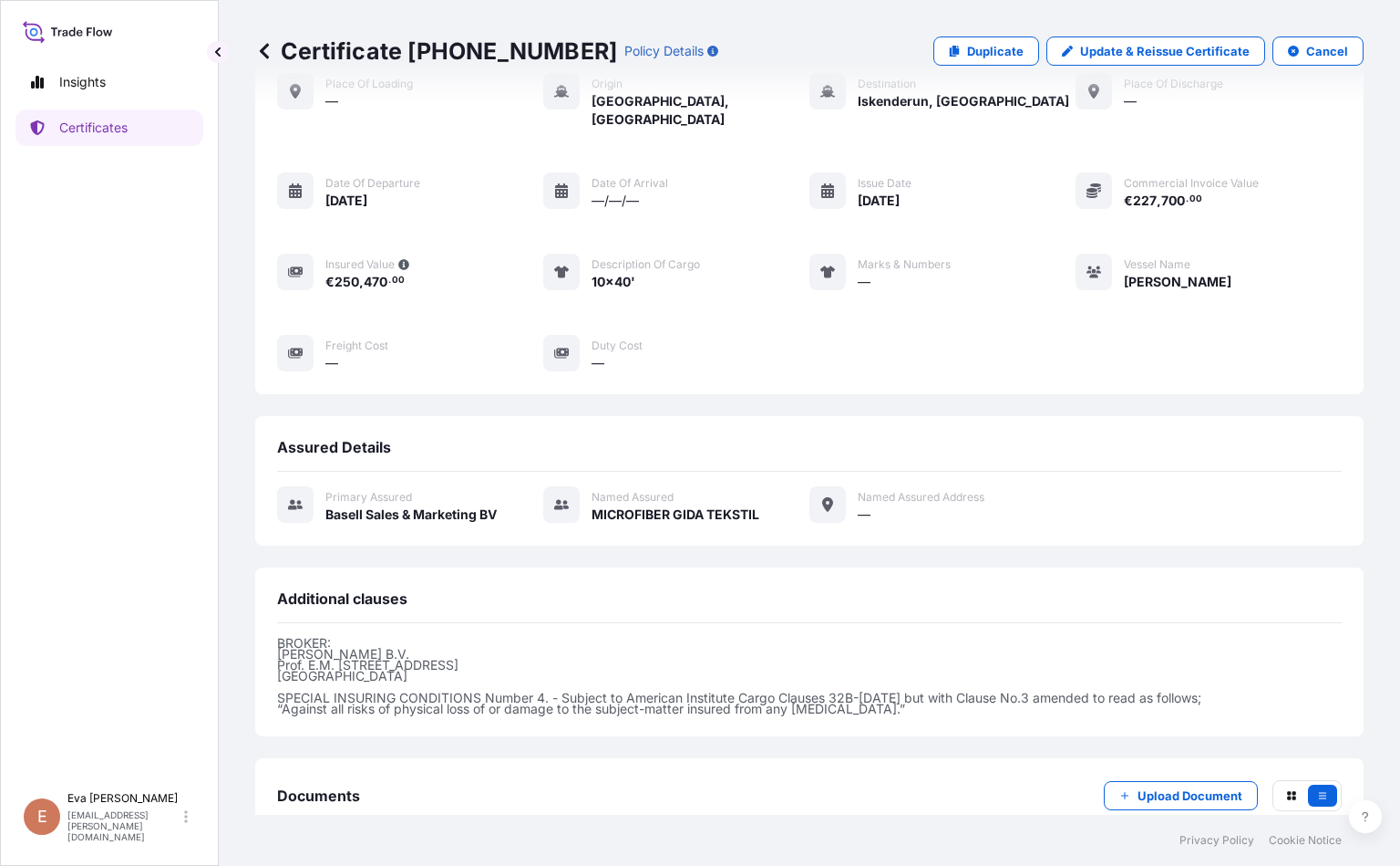
scroll to position [191, 0]
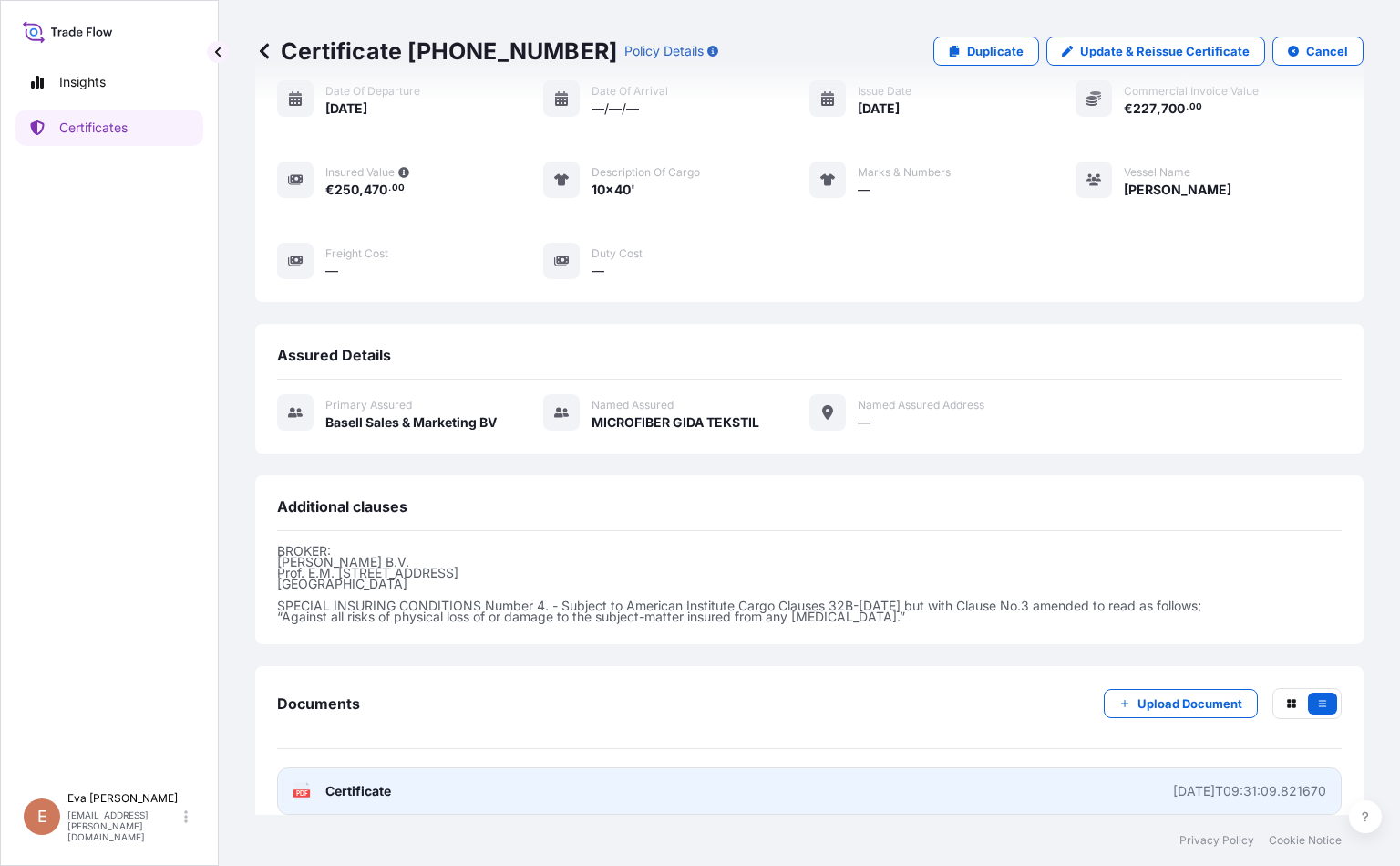
click at [303, 790] on text "PDF" at bounding box center [302, 793] width 12 height 7
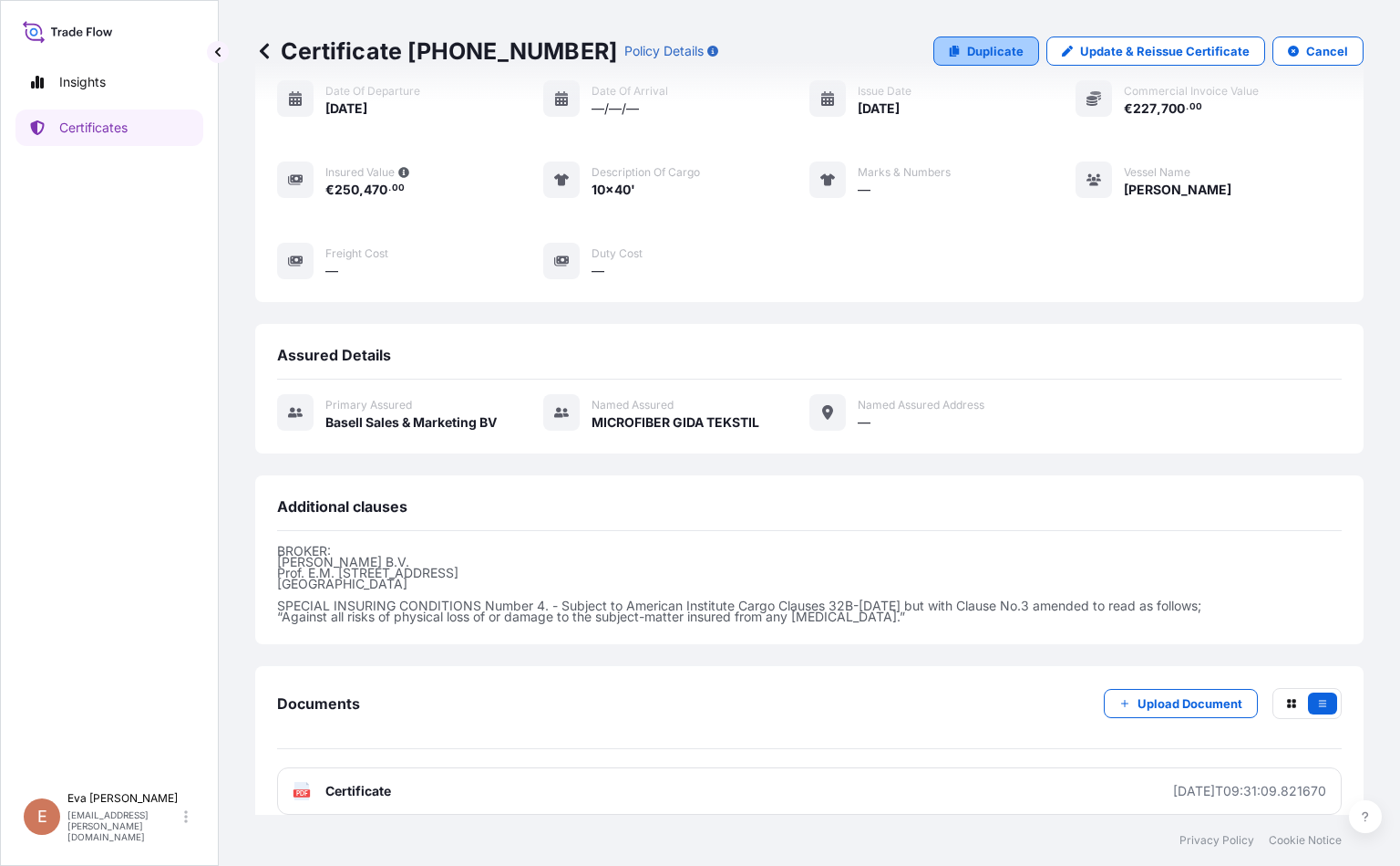
click at [880, 45] on p "Duplicate" at bounding box center [995, 51] width 57 height 19
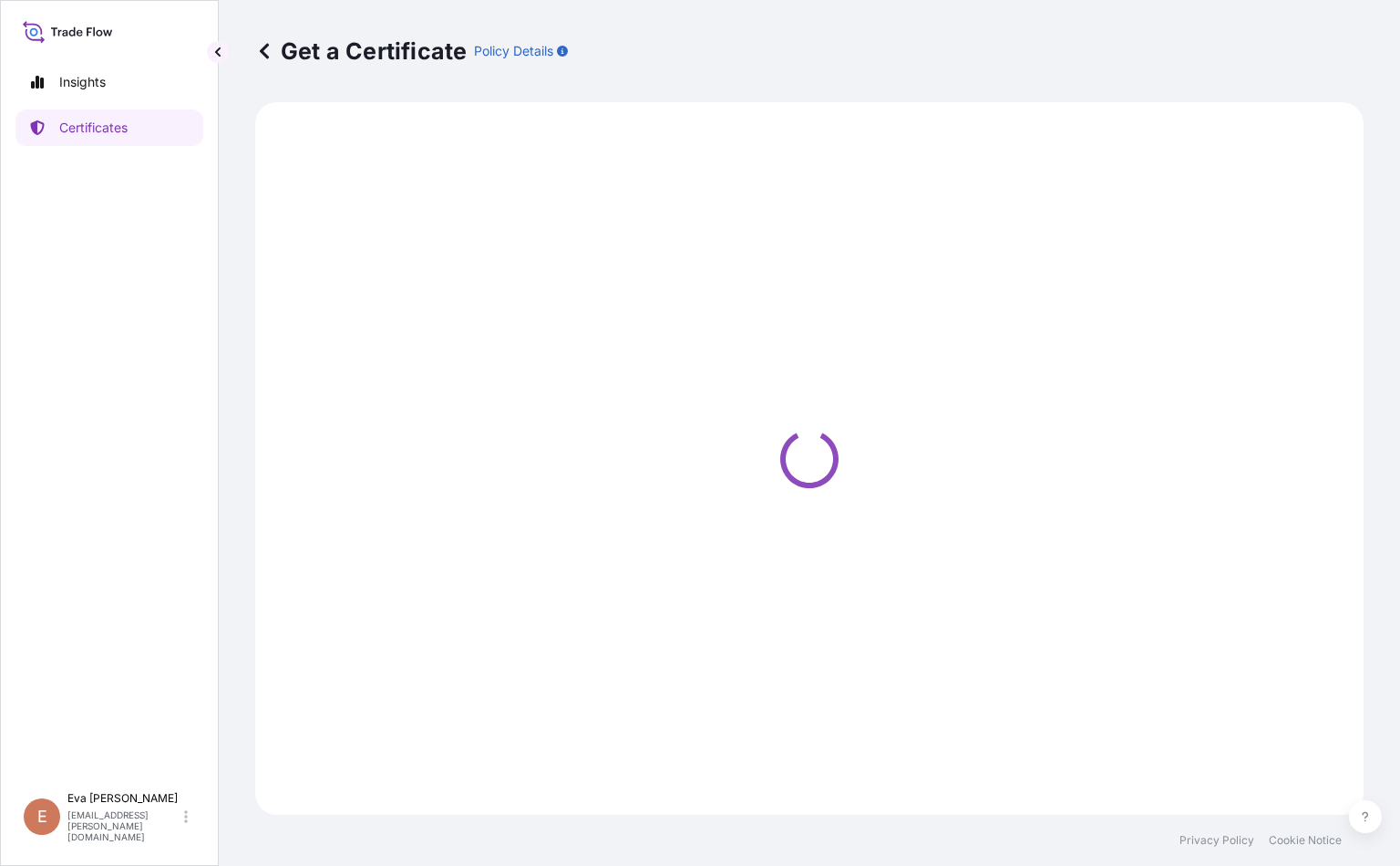
select select "Sea"
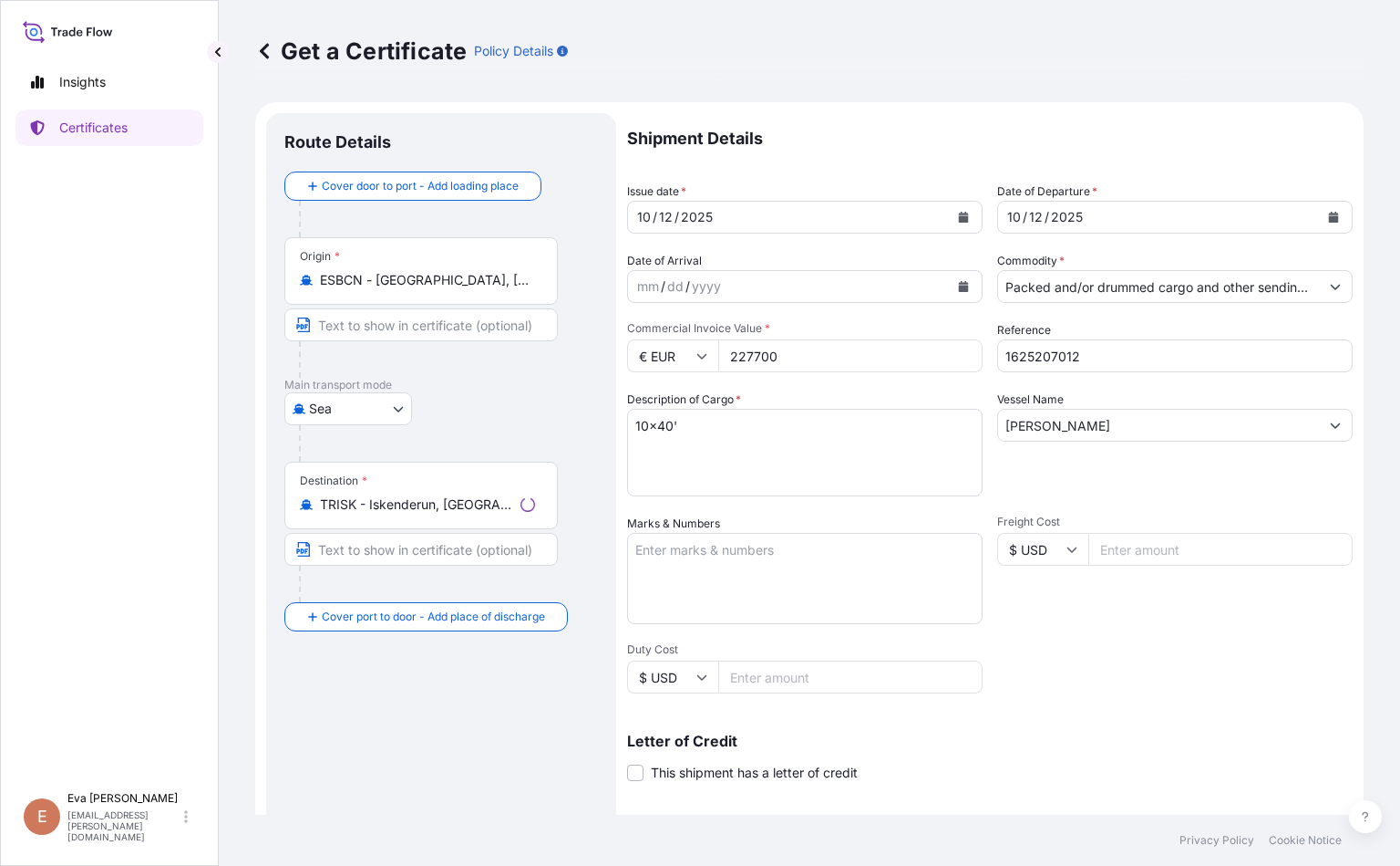
select select "32164"
drag, startPoint x: 851, startPoint y: 359, endPoint x: 575, endPoint y: 359, distance: 276.0
click at [575, 359] on form "Route Details Cover door to port - Add loading place Place of loading Road / [G…" at bounding box center [809, 573] width 1108 height 942
type input "27720"
click at [880, 356] on input "1625207012" at bounding box center [1175, 356] width 356 height 33
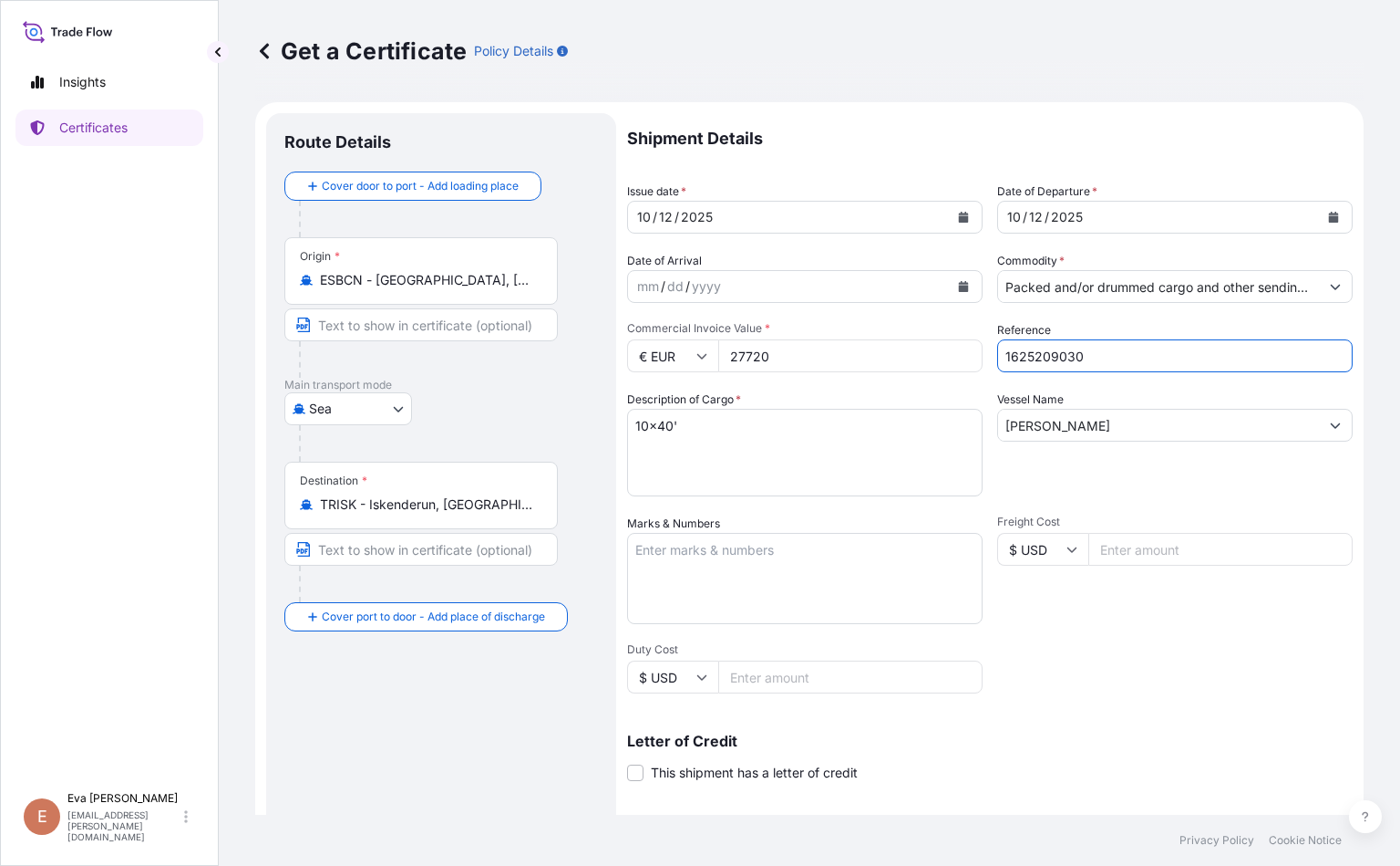
type input "1625209030"
drag, startPoint x: 651, startPoint y: 424, endPoint x: 439, endPoint y: 447, distance: 213.2
click at [480, 436] on form "Route Details Cover door to port - Add loading place Place of loading Road / [G…" at bounding box center [809, 573] width 1108 height 942
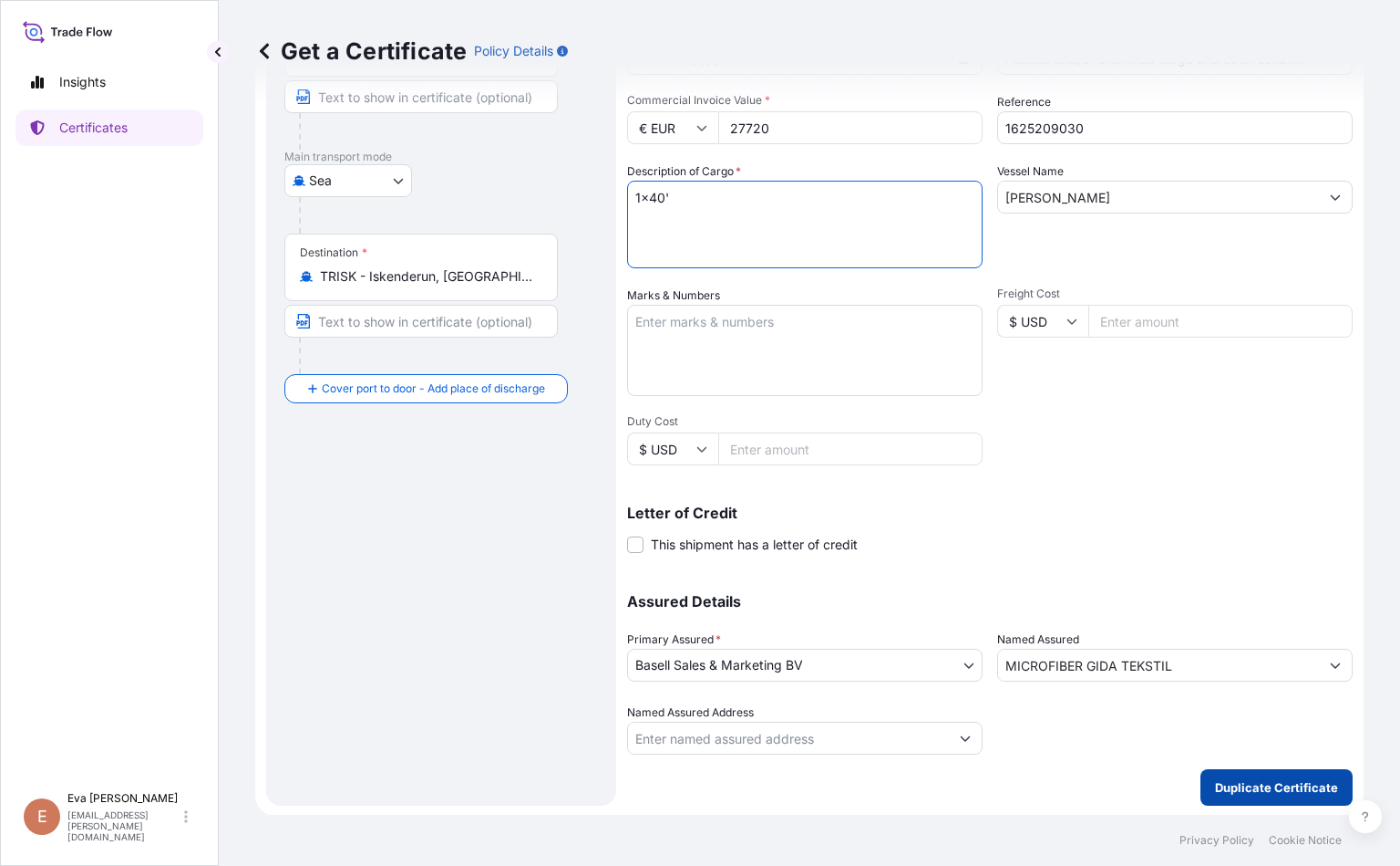
type textarea "1x40'"
click at [880, 799] on button "Duplicate Certificate" at bounding box center [1277, 786] width 152 height 36
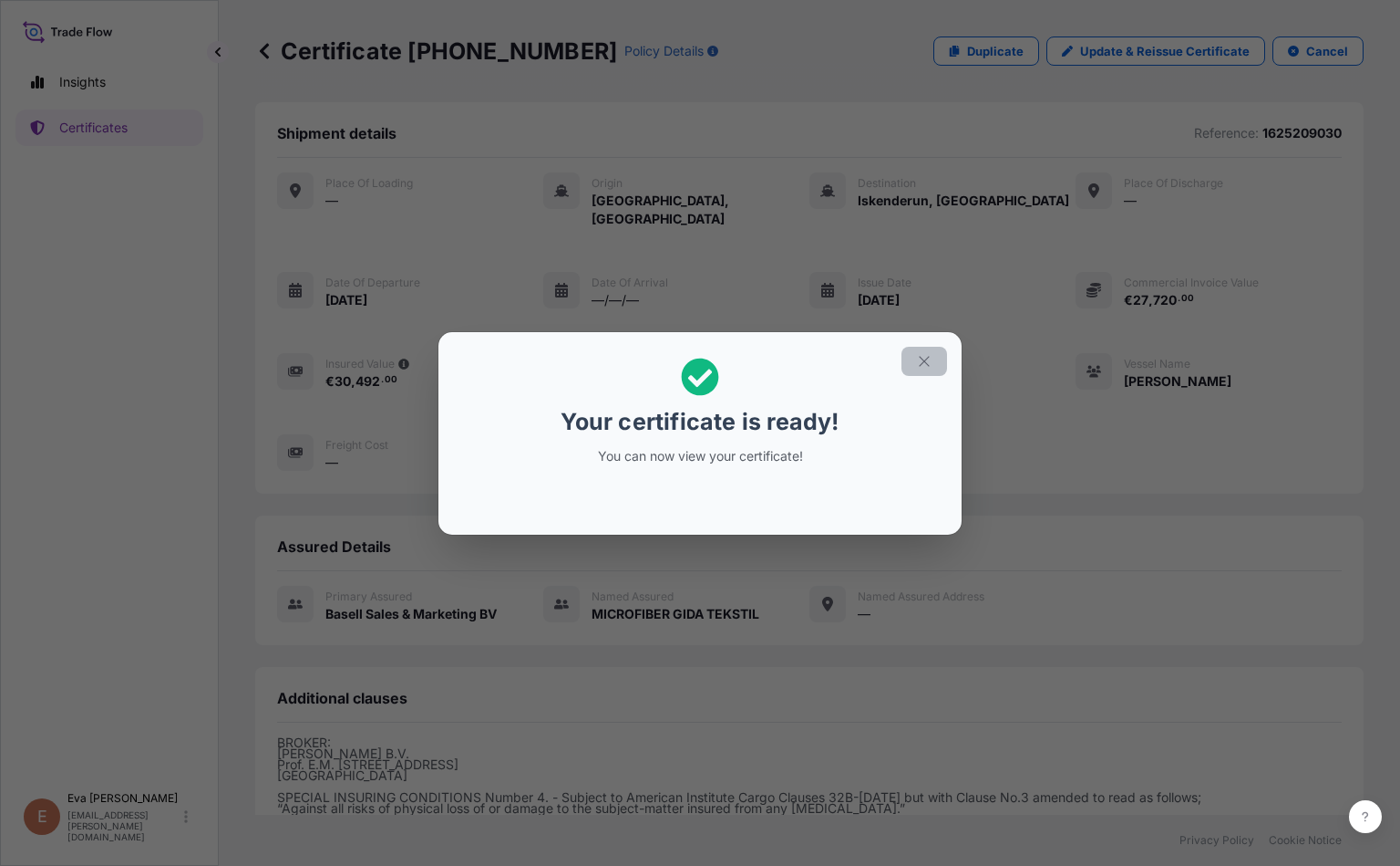
click at [880, 362] on icon "button" at bounding box center [924, 361] width 17 height 17
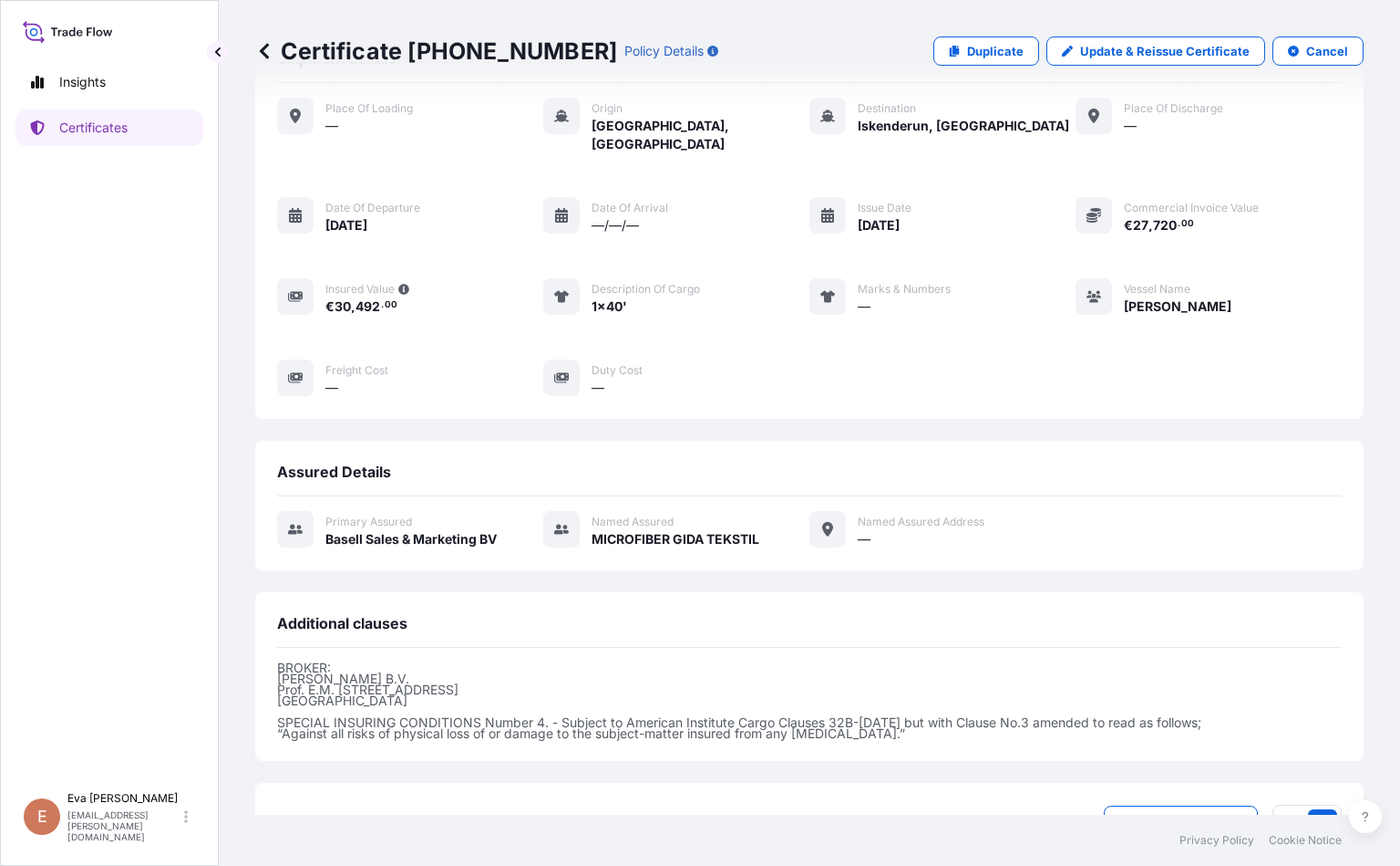
scroll to position [191, 0]
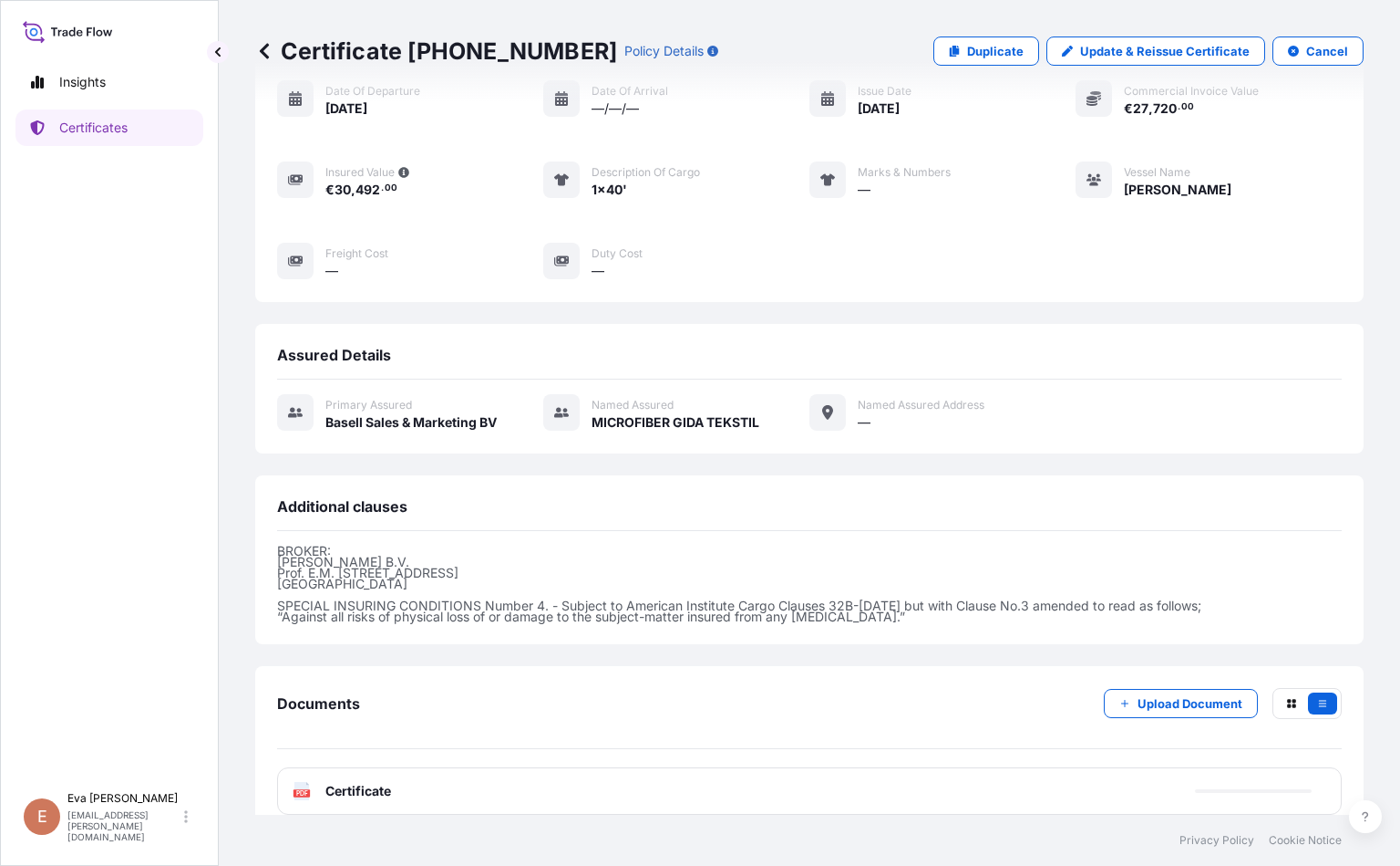
click at [298, 790] on text "PDF" at bounding box center [302, 793] width 12 height 7
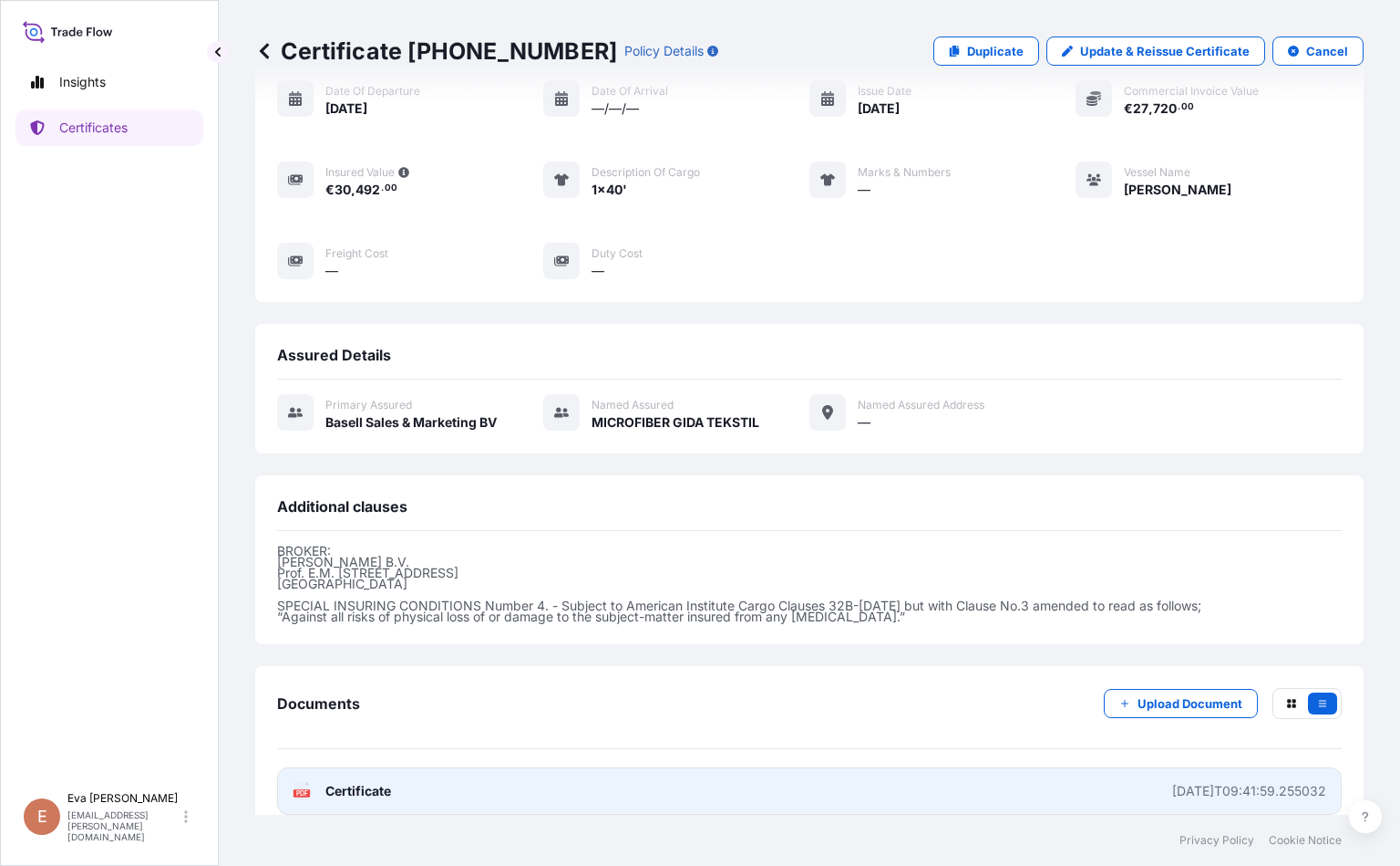
click at [303, 781] on link "PDF Certificate [DATE]T09:41:59.255032" at bounding box center [809, 791] width 1065 height 48
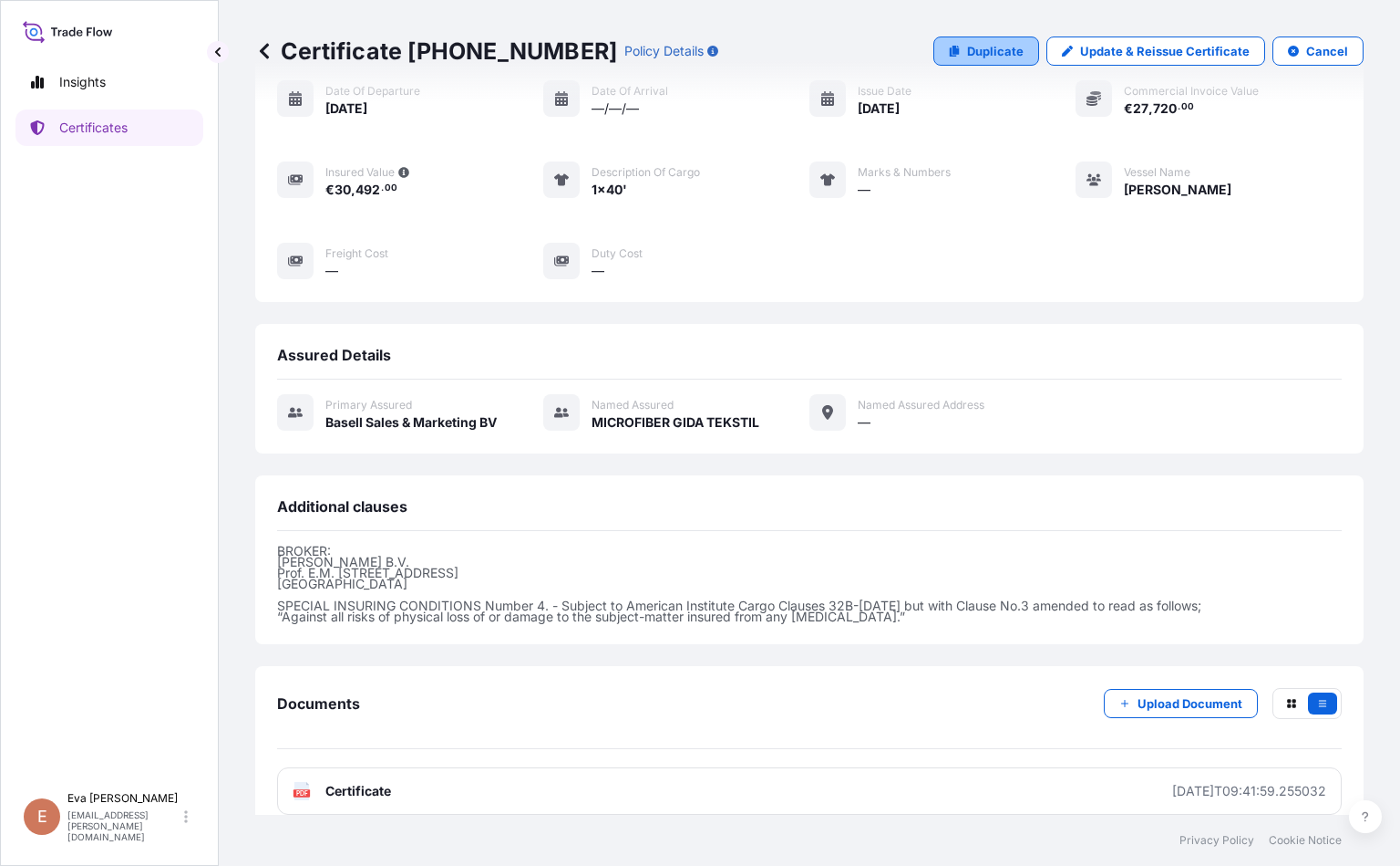
click at [880, 55] on p "Duplicate" at bounding box center [995, 51] width 57 height 19
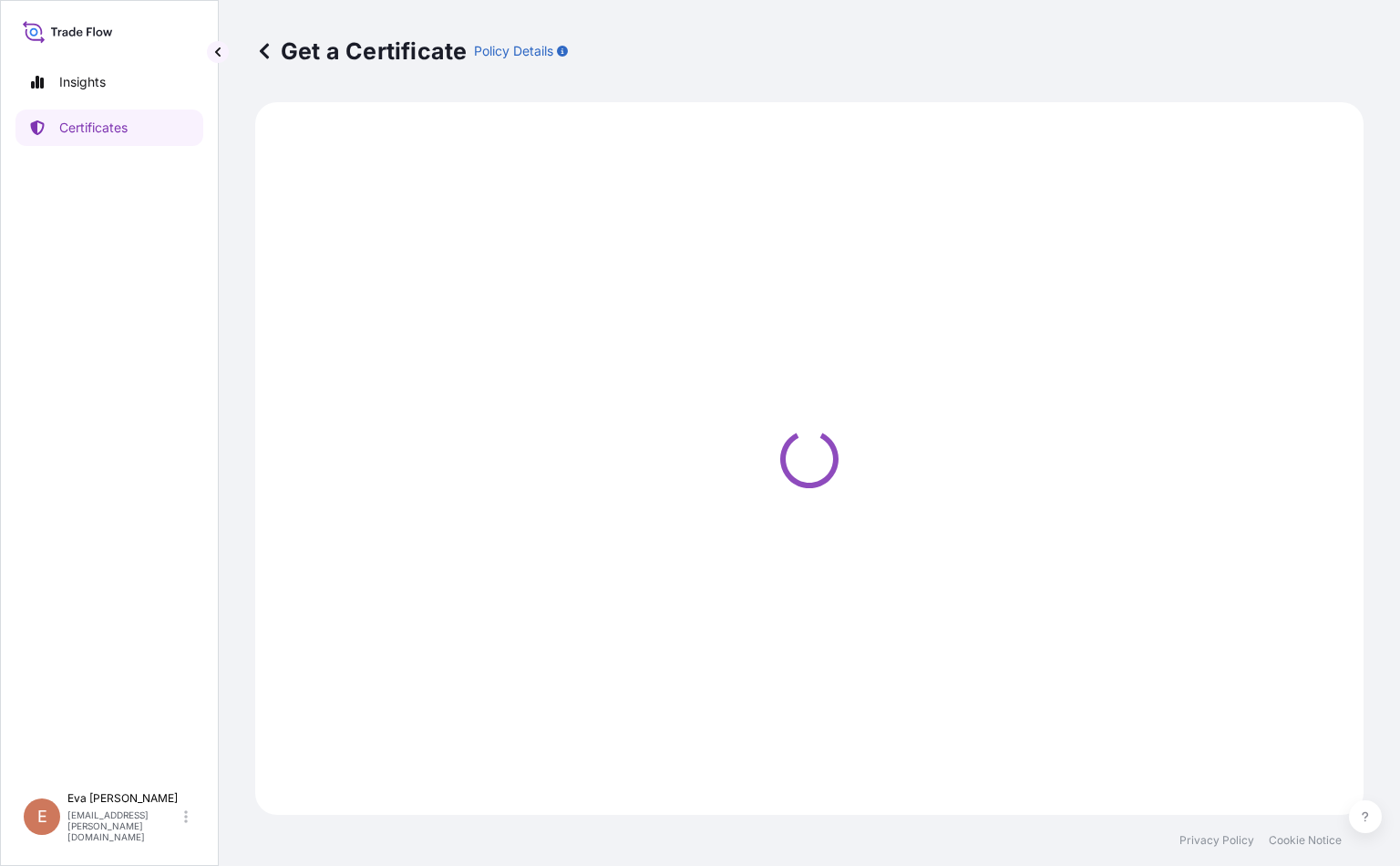
select select "Sea"
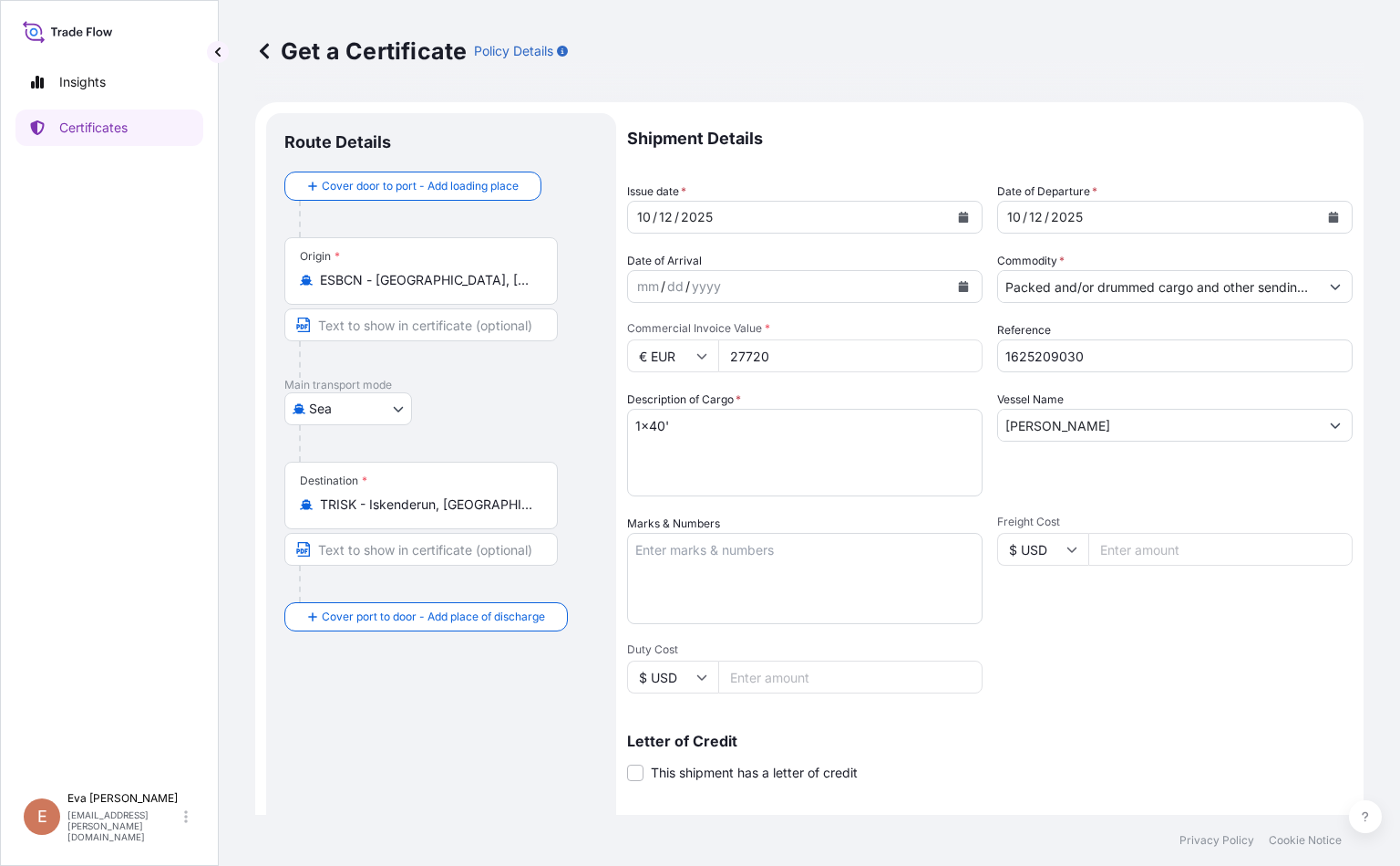
select select "32164"
drag, startPoint x: 785, startPoint y: 350, endPoint x: 605, endPoint y: 351, distance: 180.0
click at [605, 351] on form "Route Details Cover door to port - Add loading place Place of loading Road / [G…" at bounding box center [809, 573] width 1108 height 942
type input "25816"
click at [880, 356] on input "1625209030" at bounding box center [1175, 356] width 356 height 33
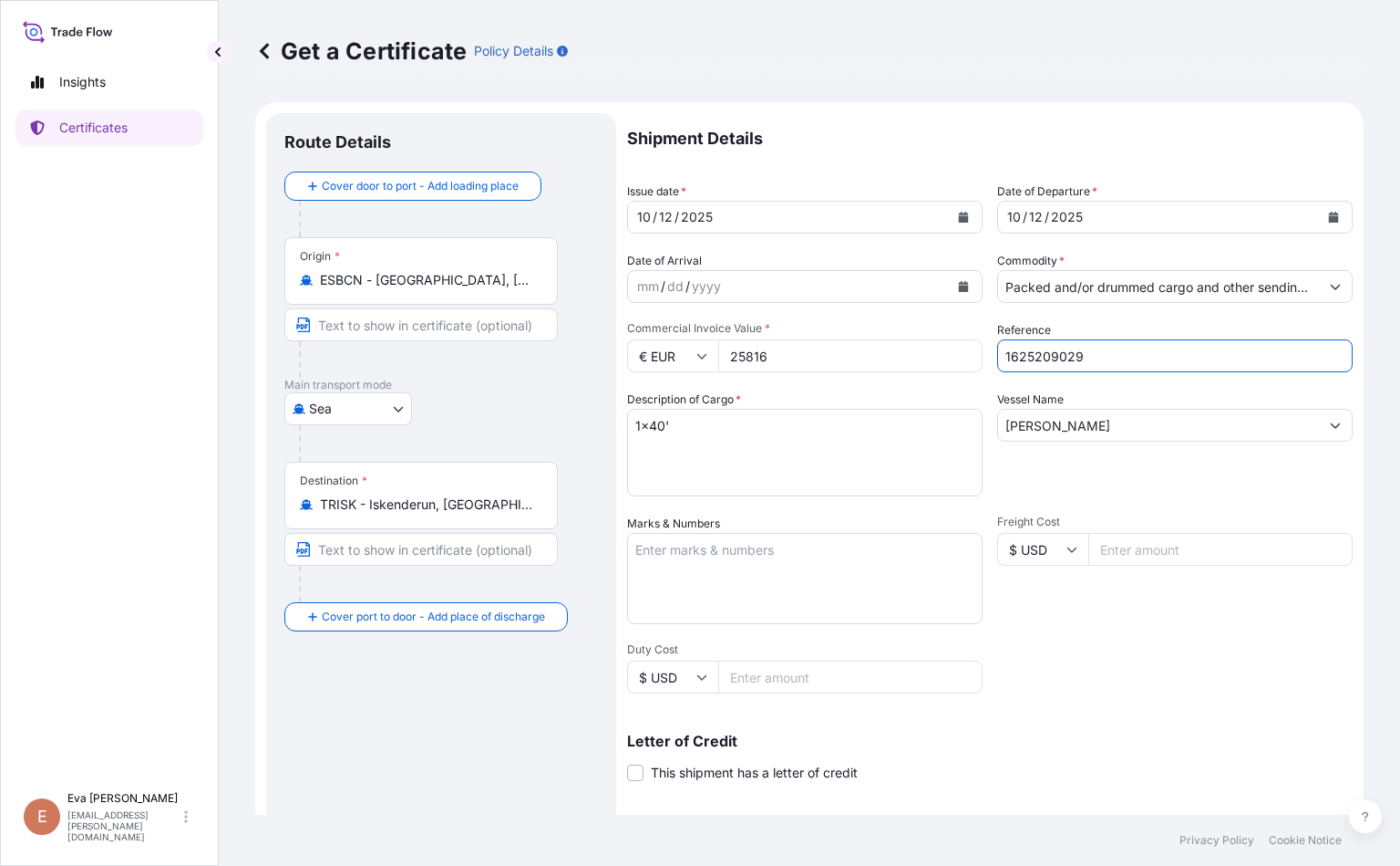
scroll to position [228, 0]
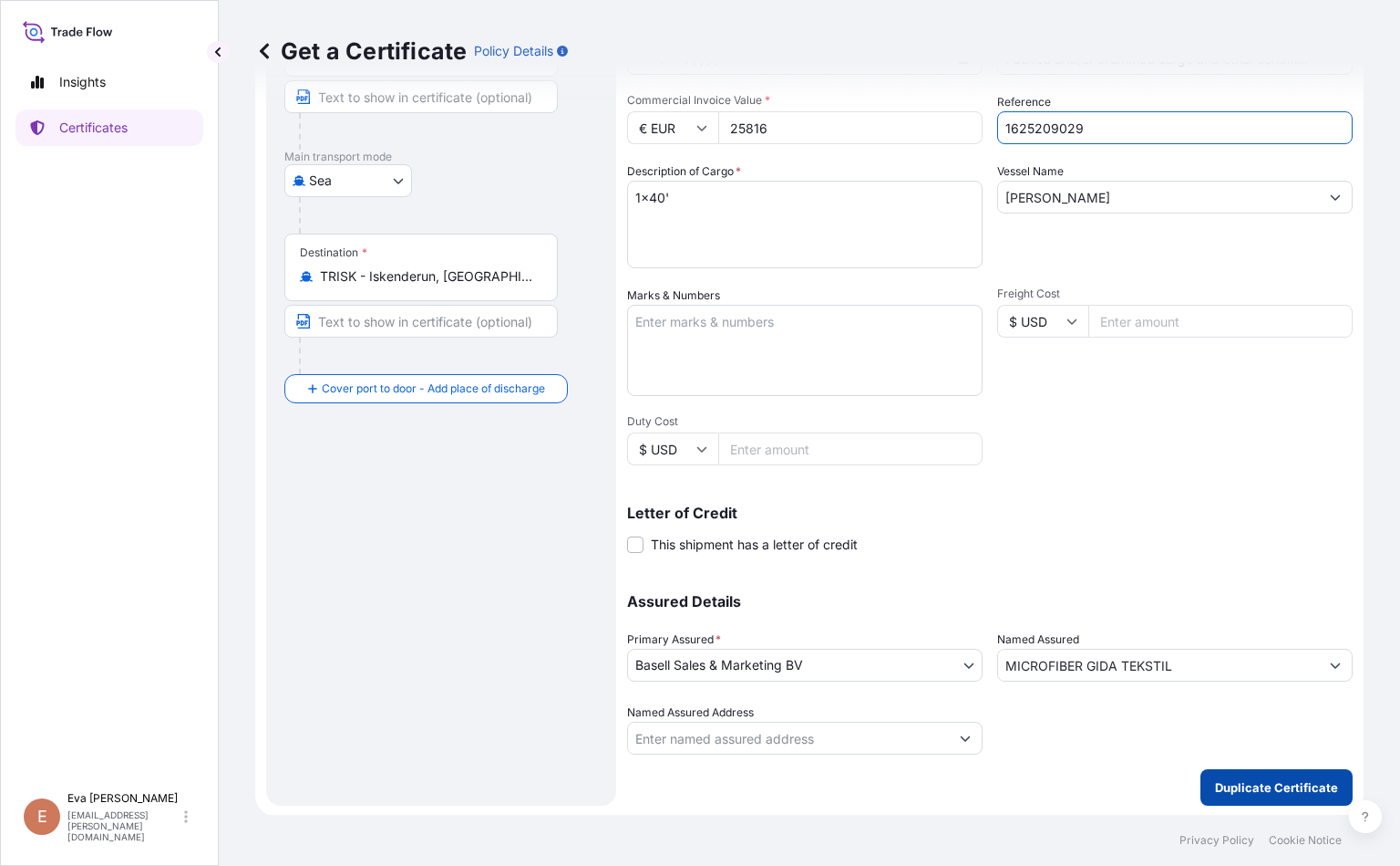
type input "1625209029"
click at [880, 803] on button "Duplicate Certificate" at bounding box center [1277, 786] width 152 height 36
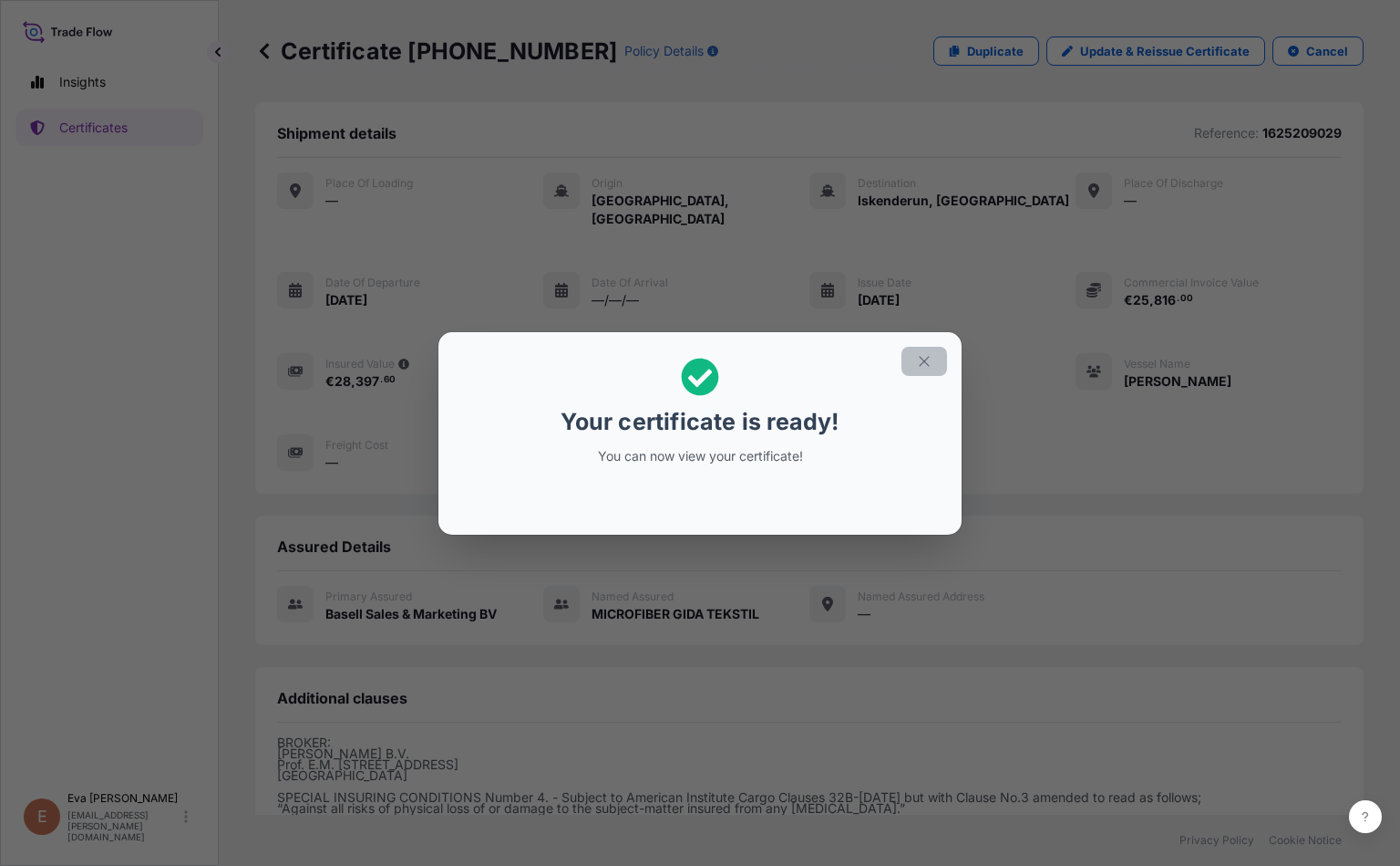
click at [880, 348] on button "button" at bounding box center [924, 361] width 46 height 29
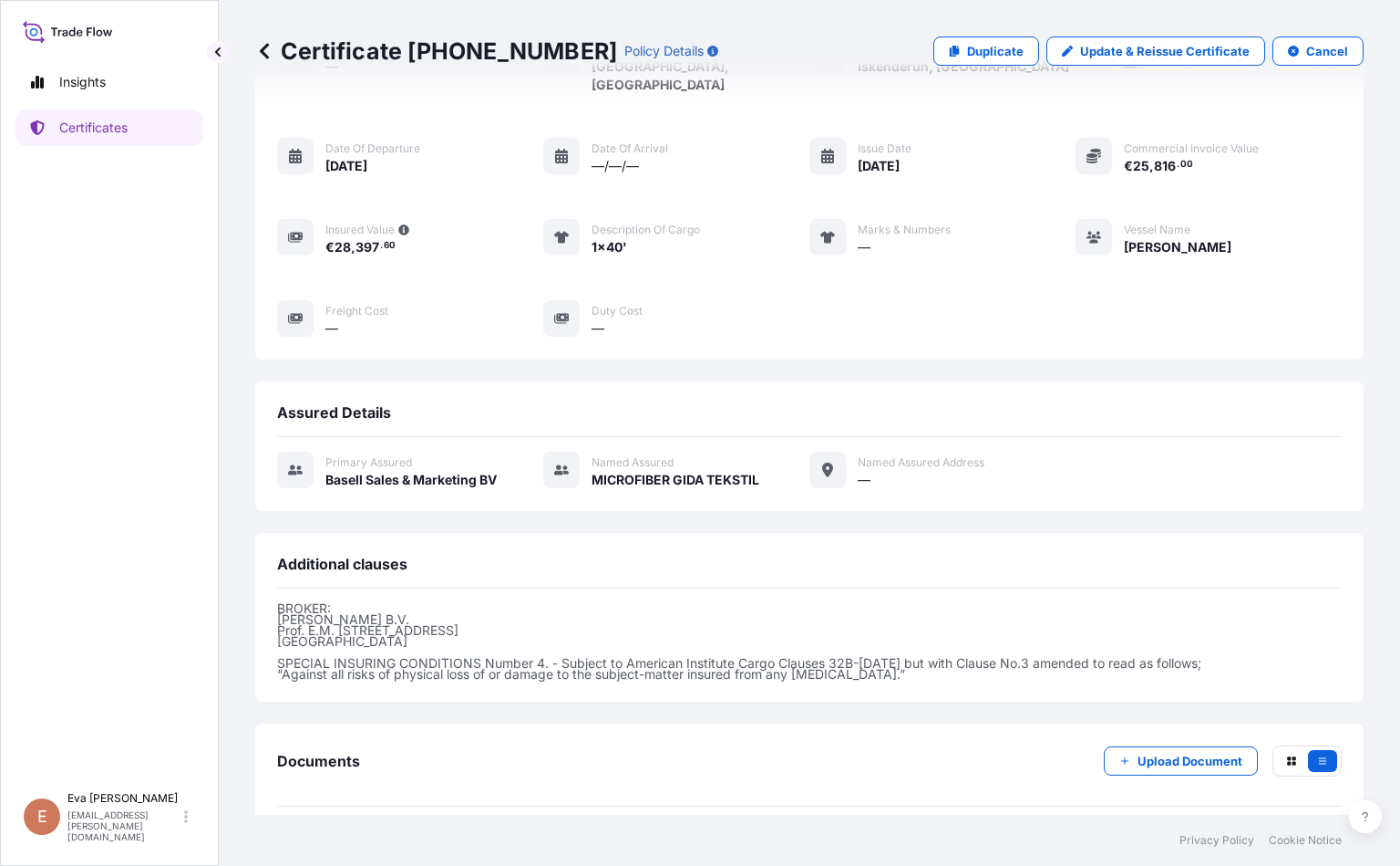
scroll to position [191, 0]
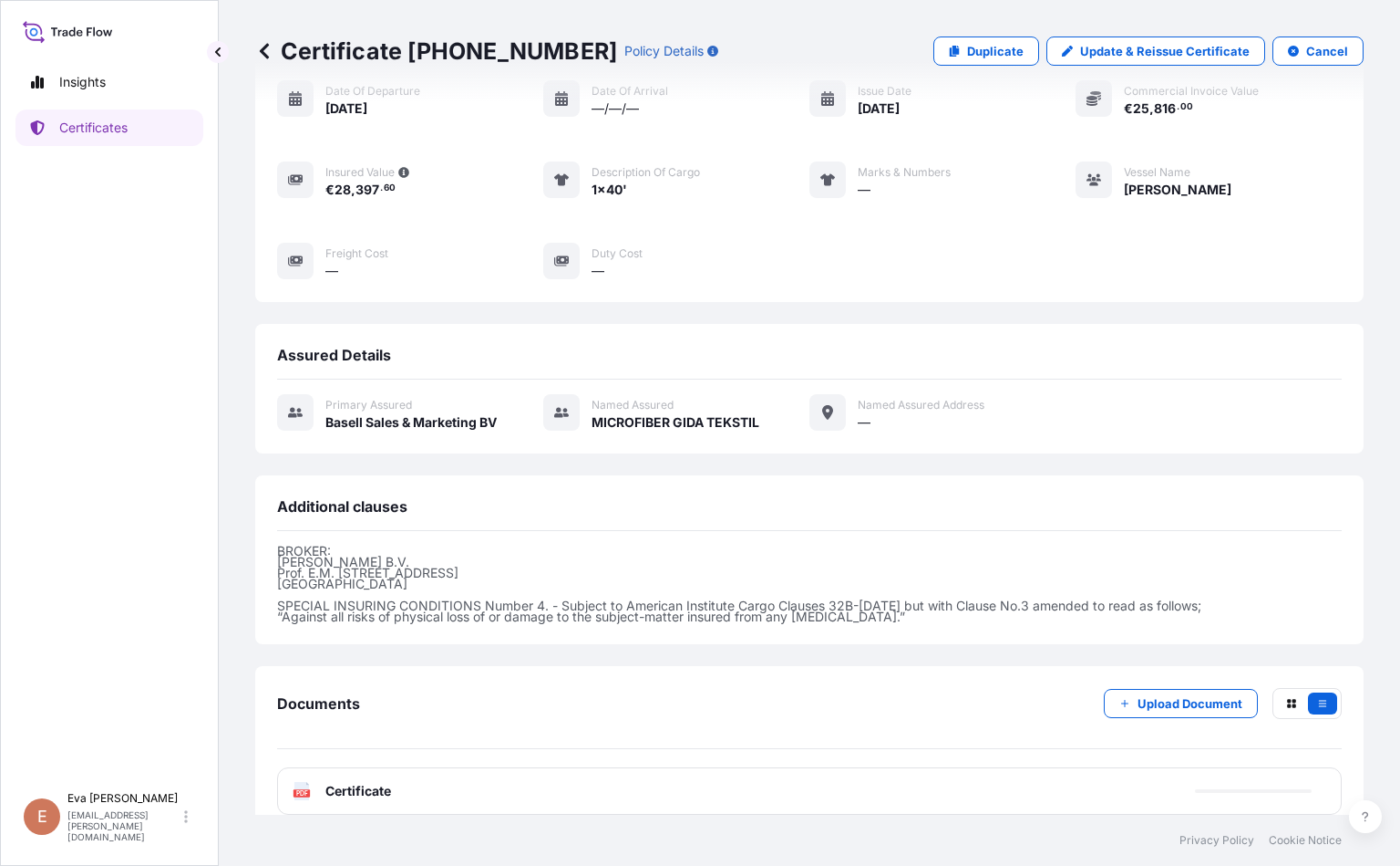
click at [299, 781] on icon at bounding box center [302, 790] width 16 height 19
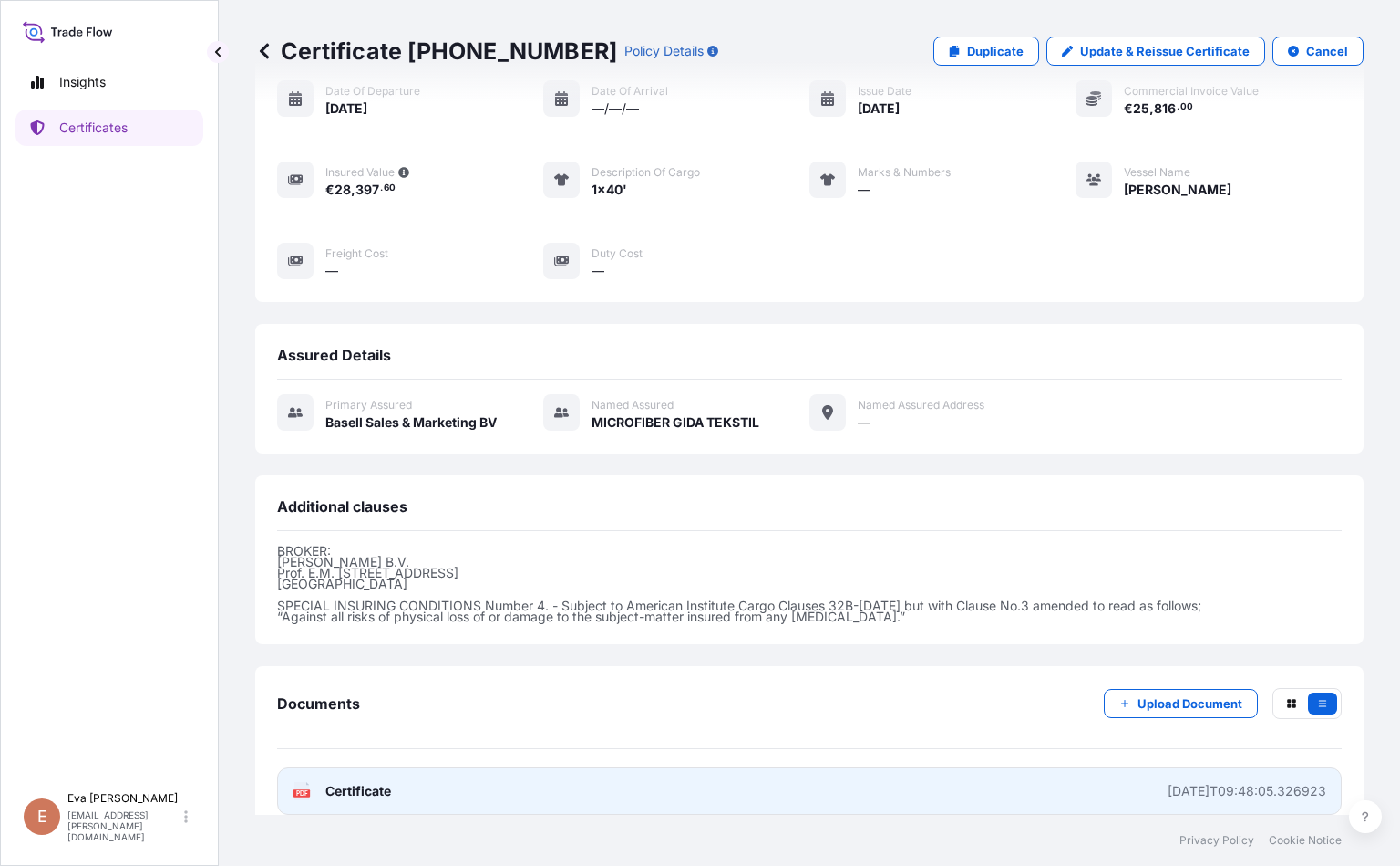
click at [340, 781] on span "Certificate" at bounding box center [358, 790] width 65 height 19
